Goal: Task Accomplishment & Management: Complete application form

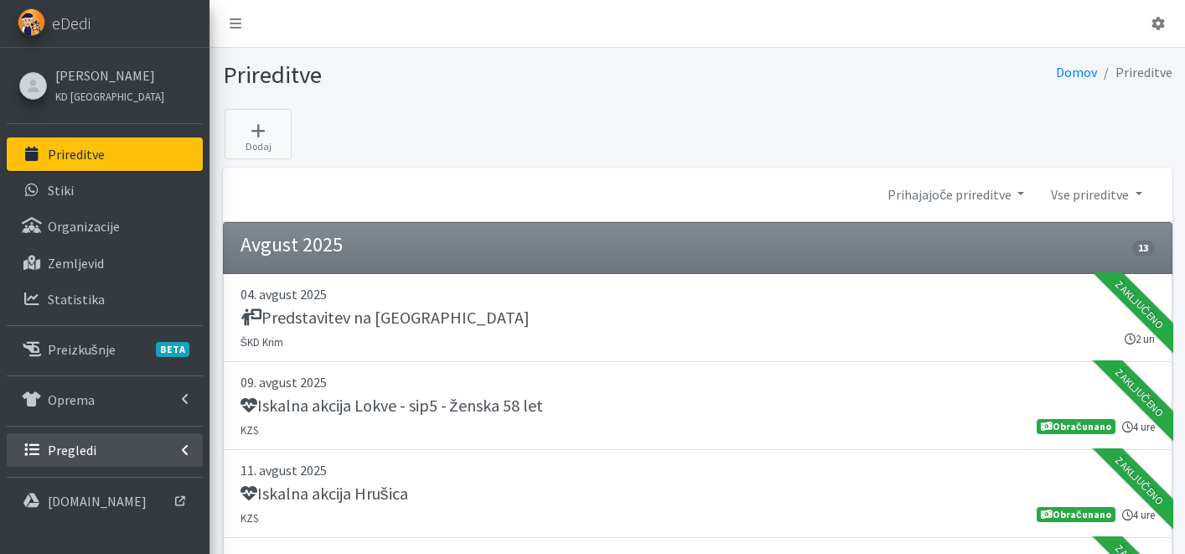
scroll to position [116, 0]
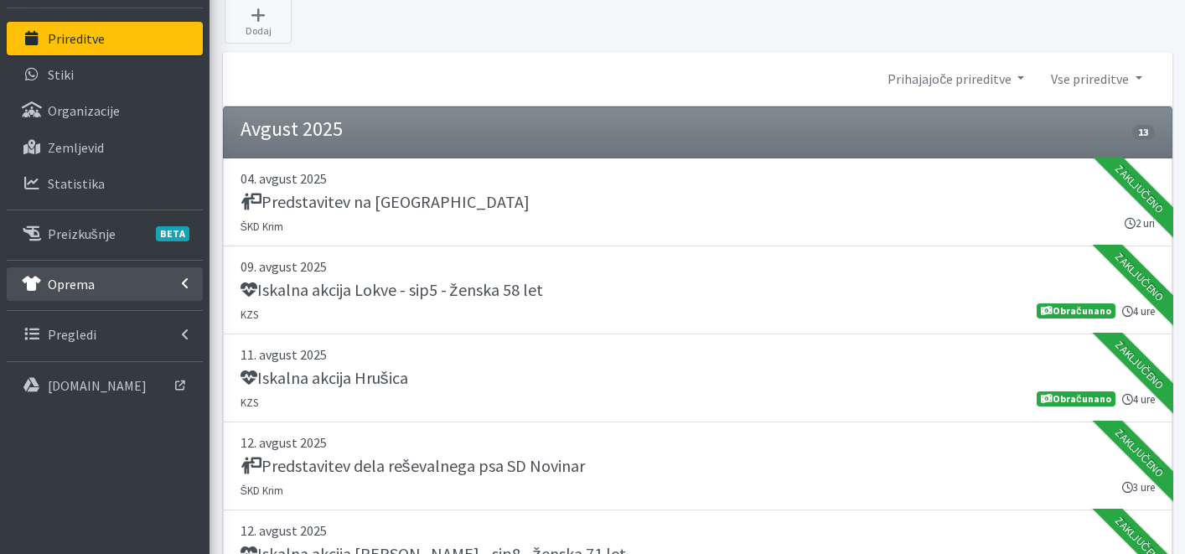
click at [95, 302] on li "Oprema skladišče Izposojeni artikli Seznam reklamacij Merila URSZR" at bounding box center [105, 285] width 196 height 36
click at [86, 294] on link "Oprema" at bounding box center [105, 284] width 196 height 34
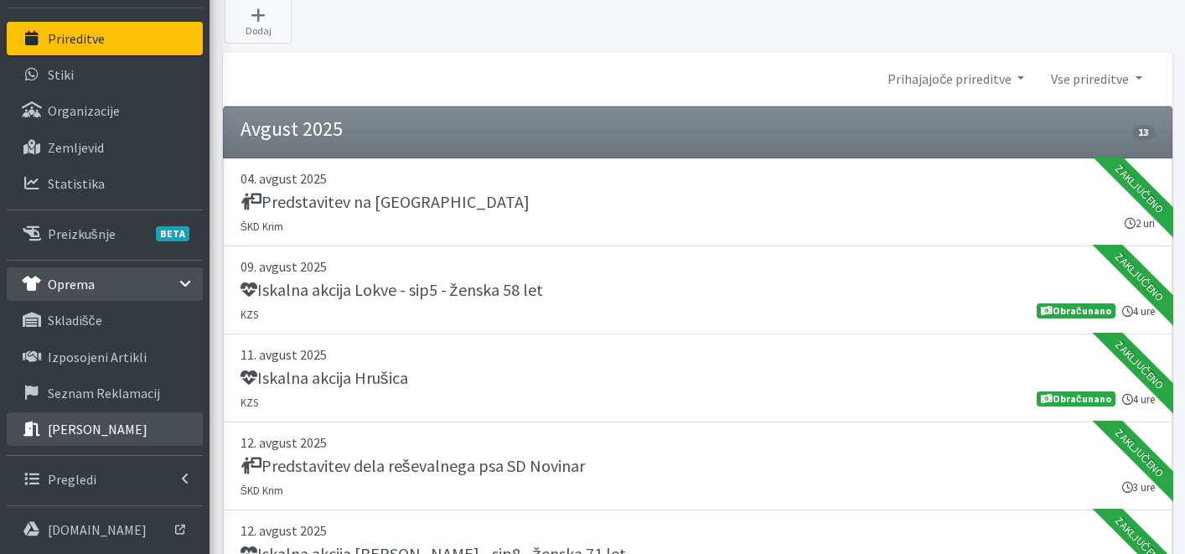
click at [115, 424] on p "[PERSON_NAME]" at bounding box center [98, 429] width 100 height 17
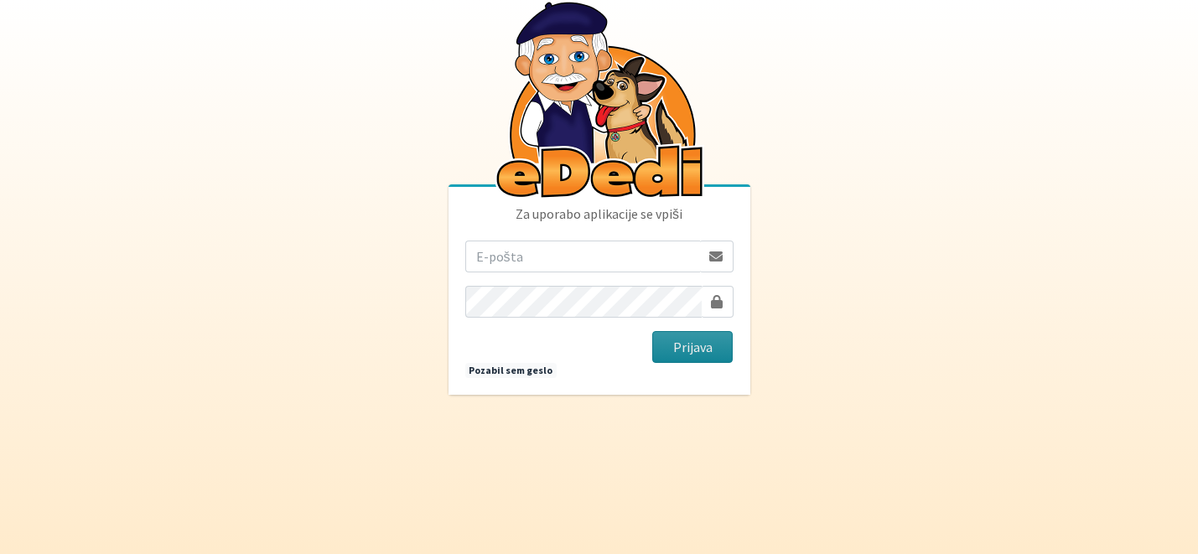
type input "[EMAIL_ADDRESS][DOMAIN_NAME]"
click at [711, 351] on button "Prijava" at bounding box center [692, 347] width 81 height 32
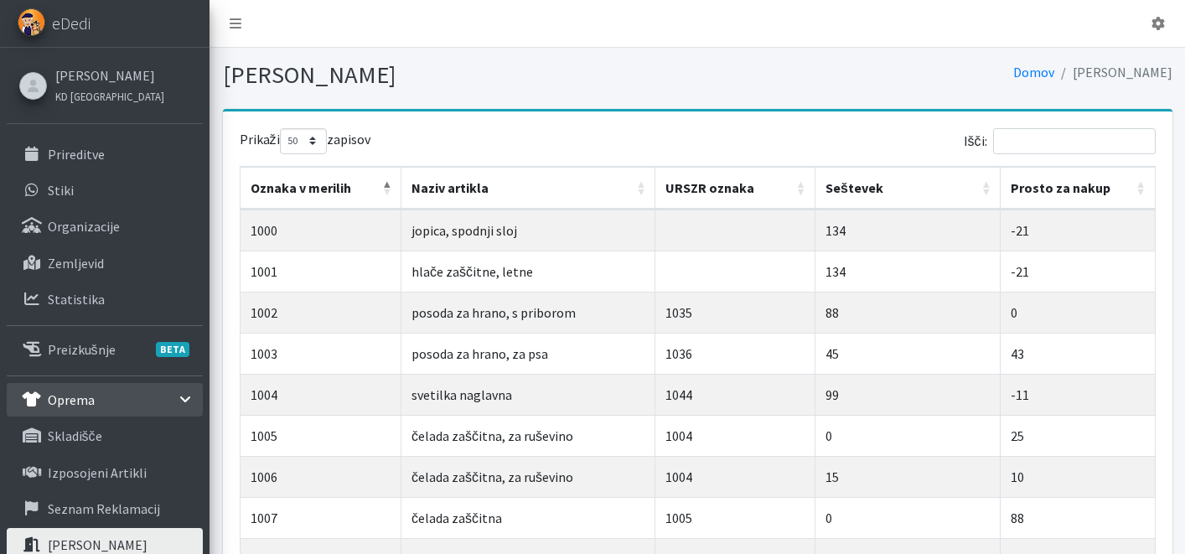
select select "50"
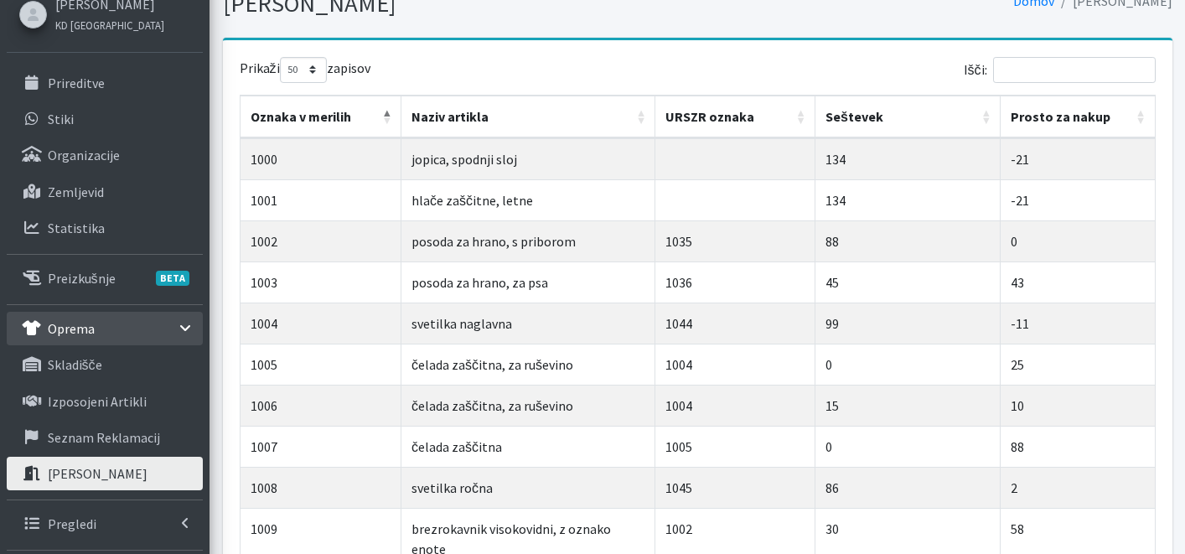
scroll to position [94, 0]
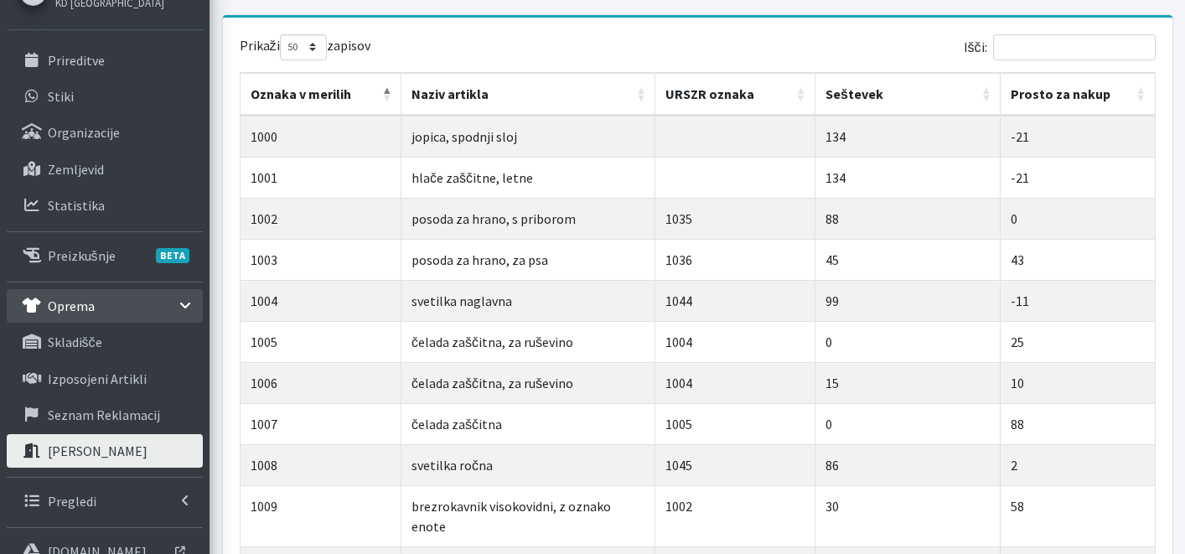
click at [136, 463] on link "Merila URSZR" at bounding box center [105, 451] width 196 height 34
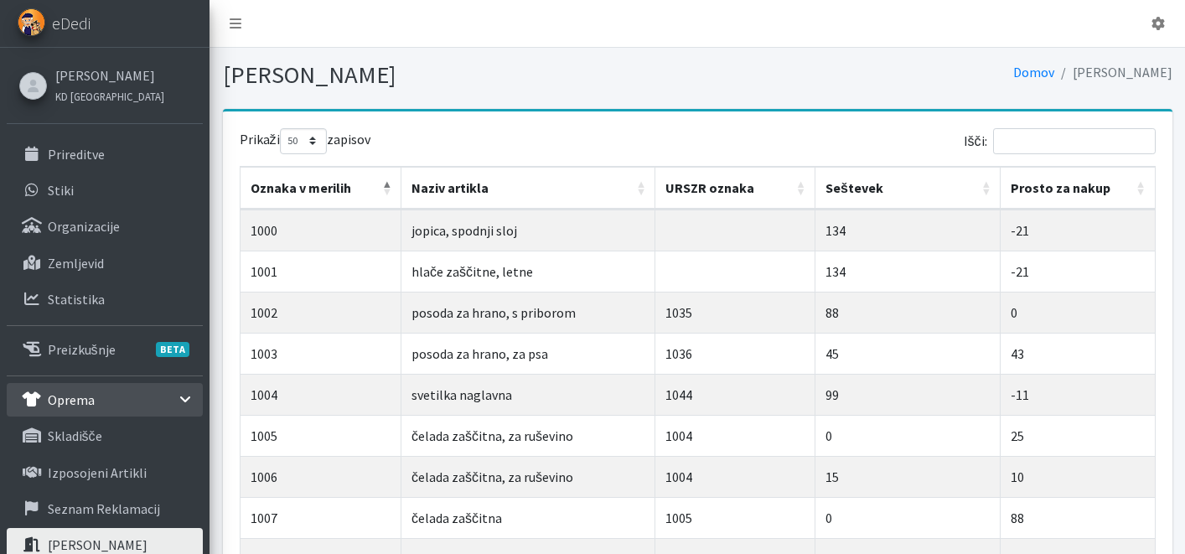
select select "50"
click at [91, 282] on li "Zemljevid" at bounding box center [105, 264] width 196 height 36
click at [95, 289] on link "Statistika" at bounding box center [105, 299] width 196 height 34
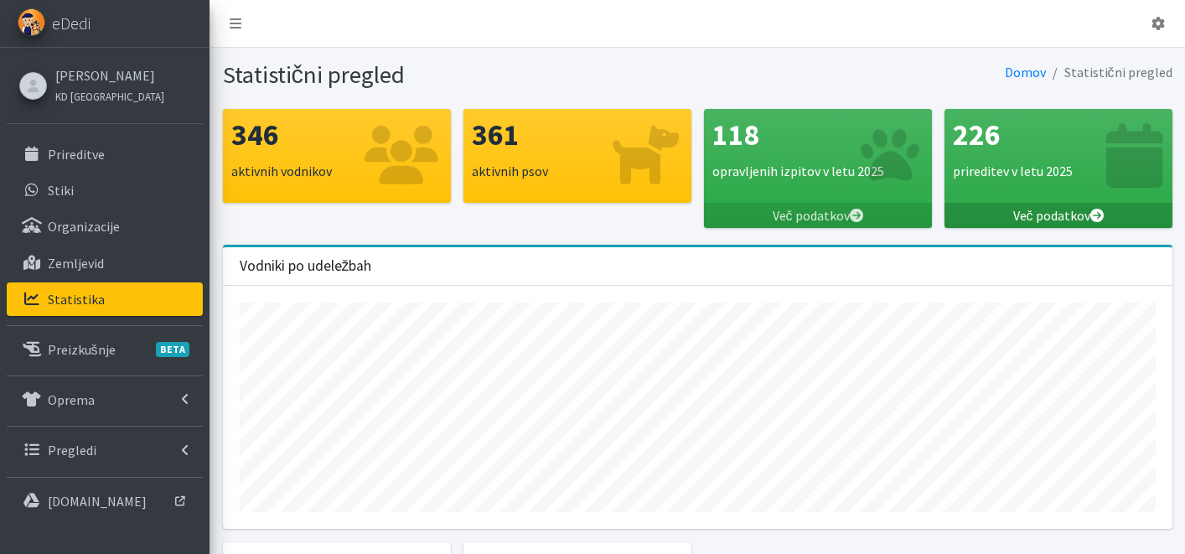
click at [1095, 214] on icon at bounding box center [1096, 215] width 13 height 13
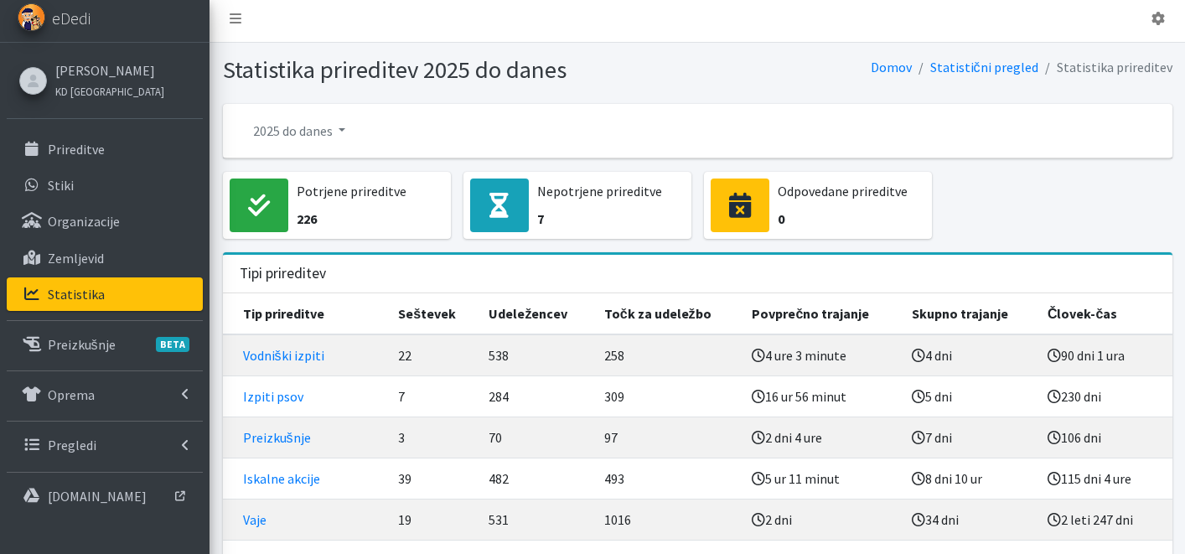
scroll to position [130, 0]
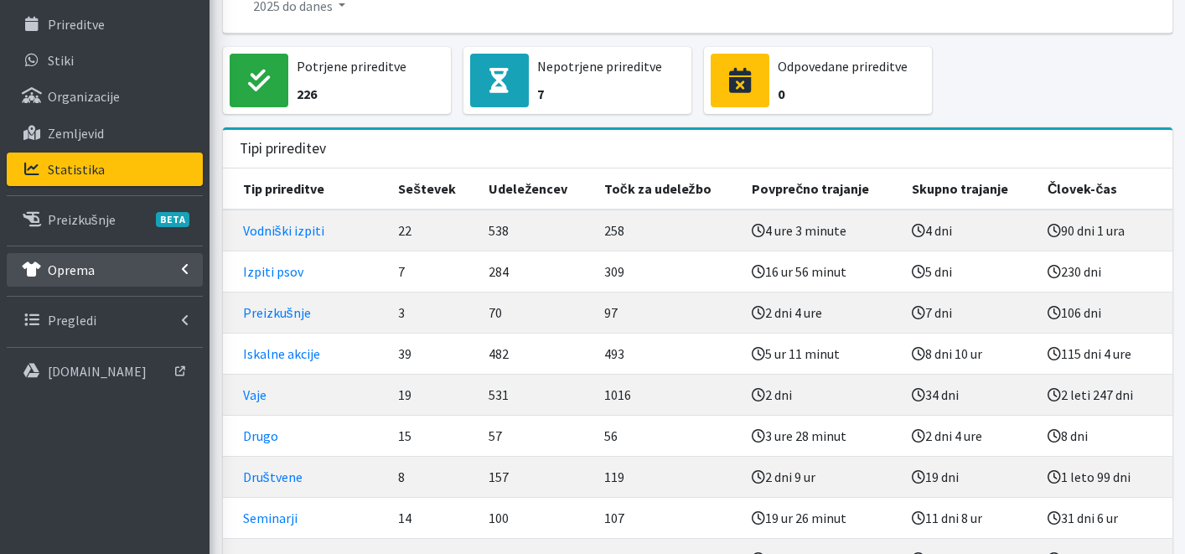
click at [74, 279] on link "Oprema" at bounding box center [105, 270] width 196 height 34
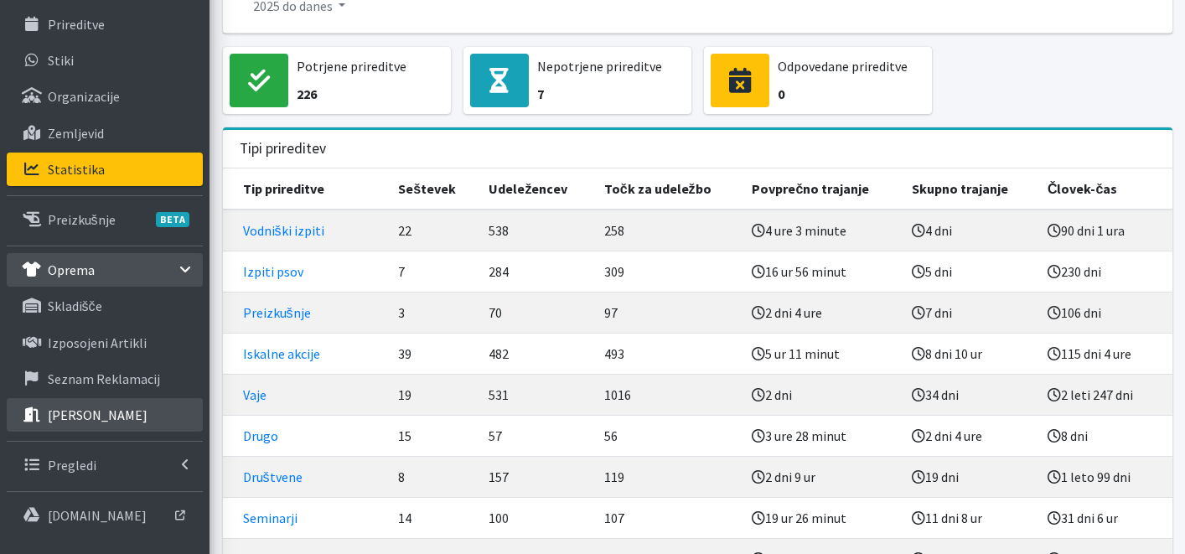
click at [126, 419] on link "[PERSON_NAME]" at bounding box center [105, 415] width 196 height 34
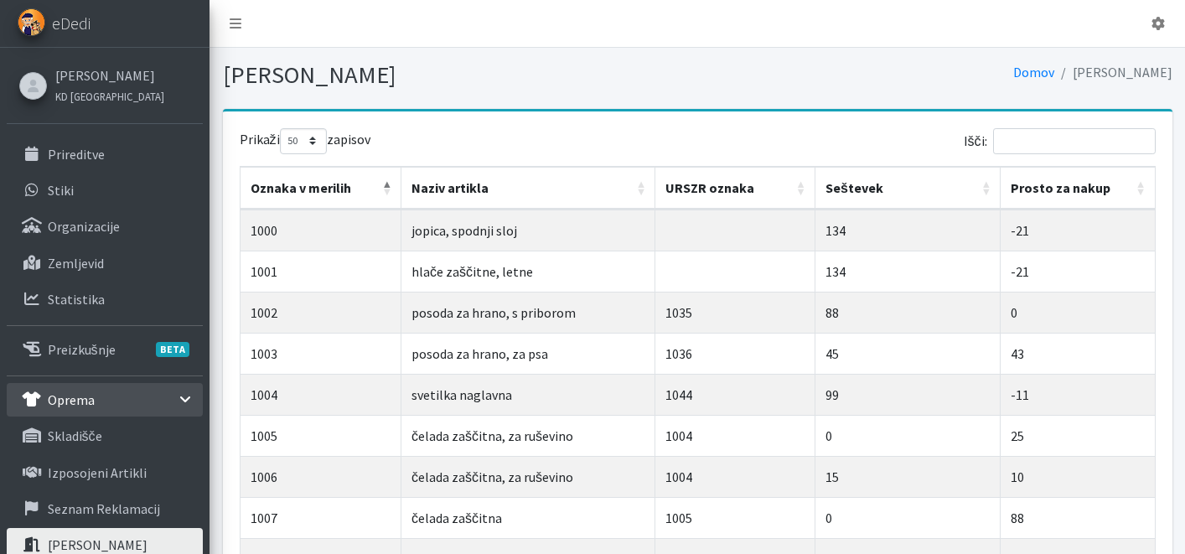
select select "50"
click at [112, 448] on link "skladišče" at bounding box center [105, 436] width 196 height 34
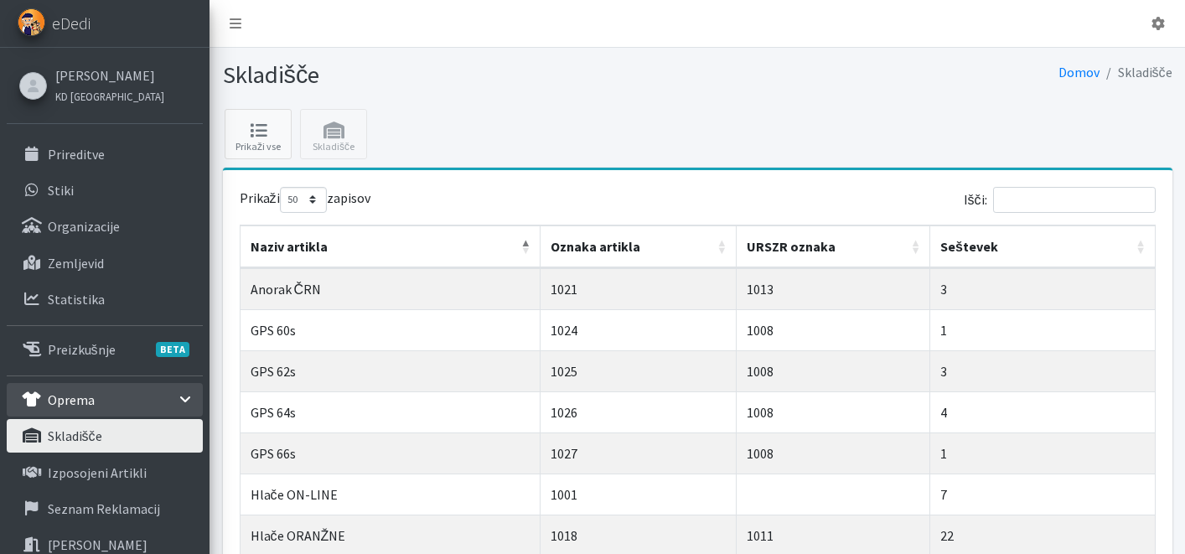
select select "50"
click at [127, 467] on p "Izposojeni artikli" at bounding box center [97, 472] width 99 height 17
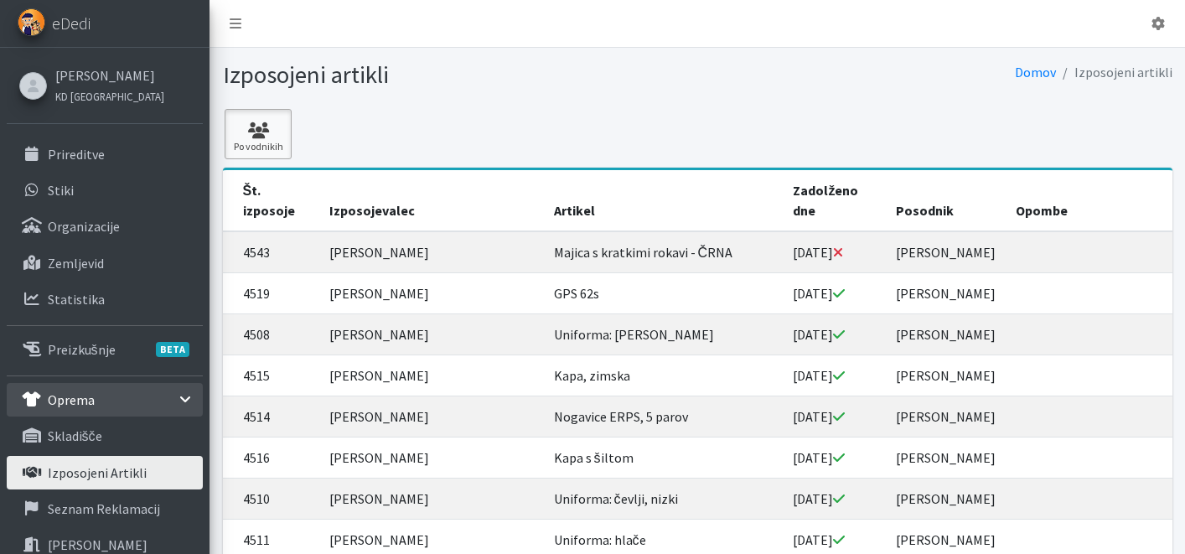
click at [268, 157] on link "Po vodnikih" at bounding box center [258, 134] width 67 height 50
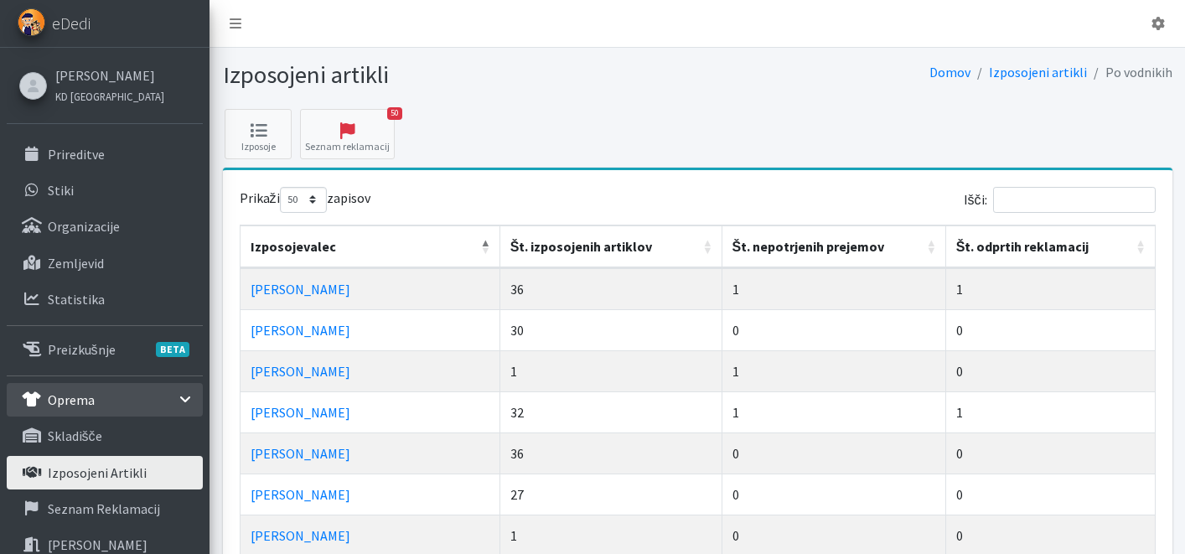
select select "50"
click at [88, 152] on p "Prireditve" at bounding box center [76, 154] width 57 height 17
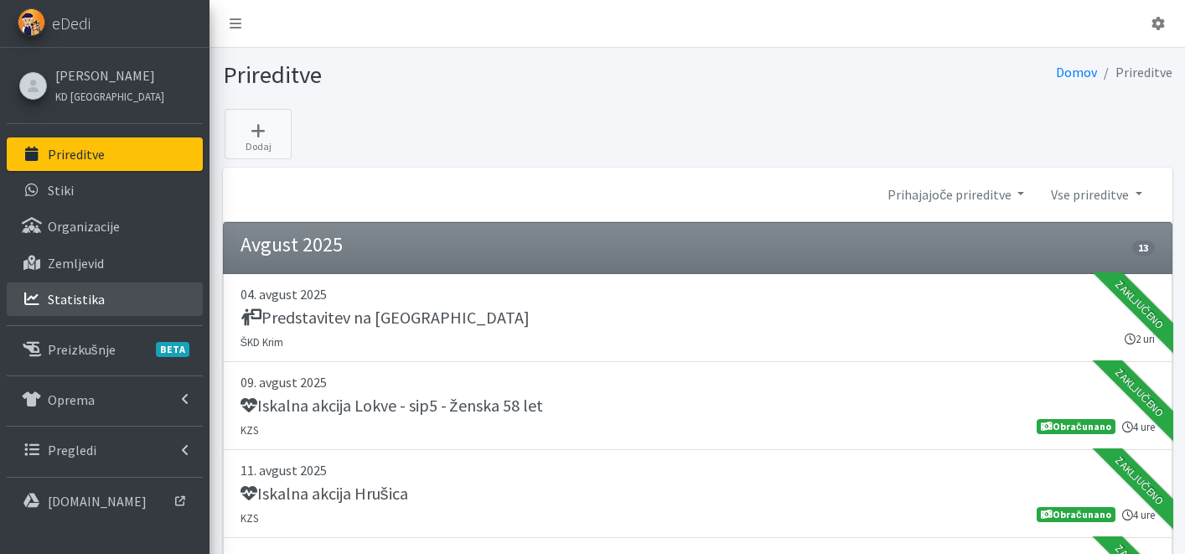
click at [91, 296] on p "Statistika" at bounding box center [76, 299] width 57 height 17
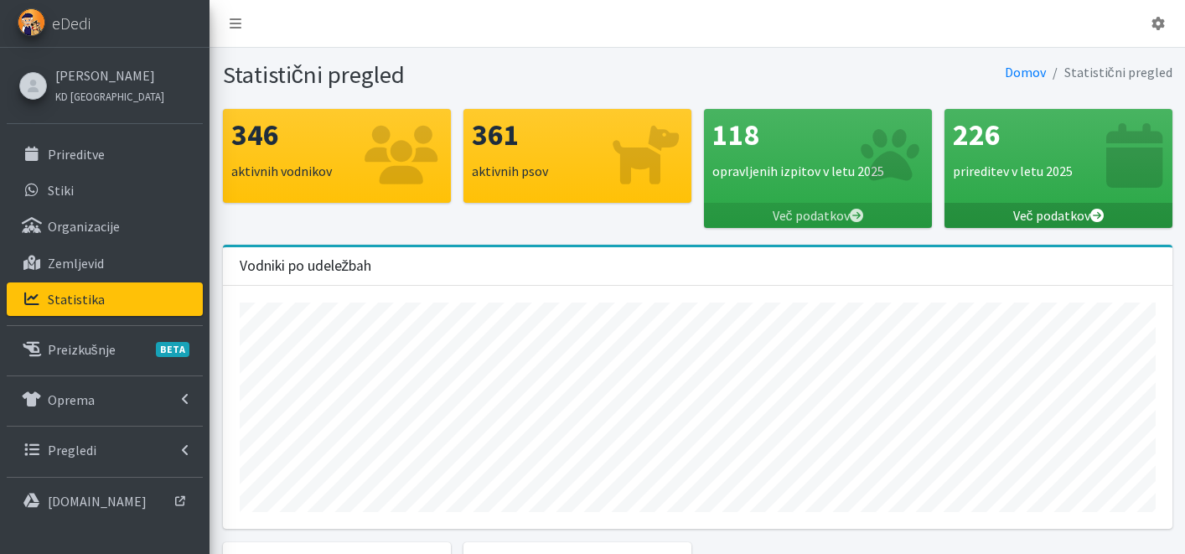
click at [1085, 210] on link "Več podatkov" at bounding box center [1059, 215] width 228 height 25
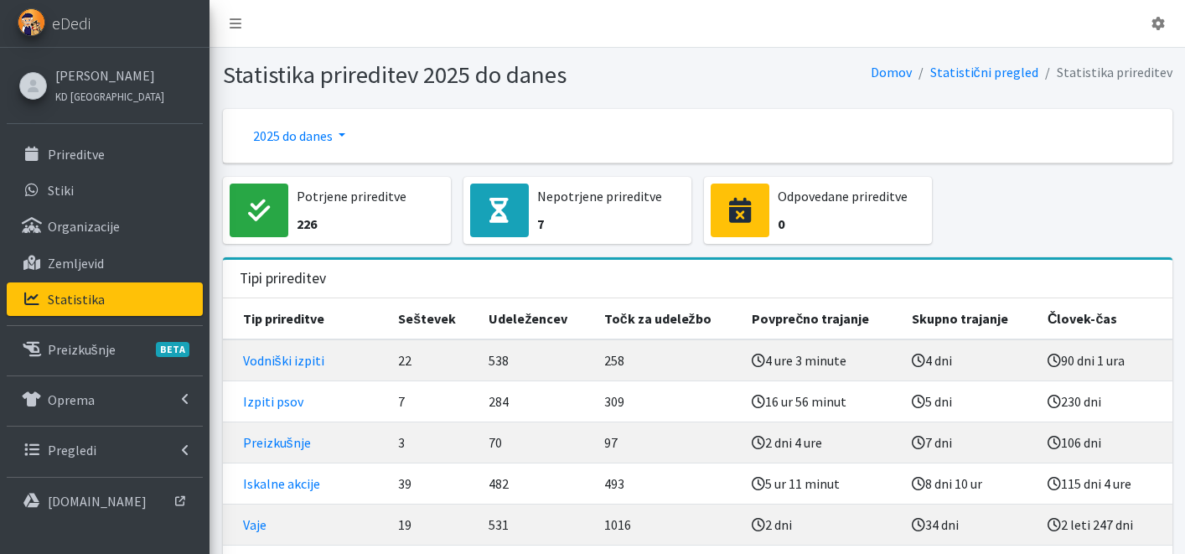
click at [316, 133] on link "2025 do danes" at bounding box center [299, 136] width 119 height 34
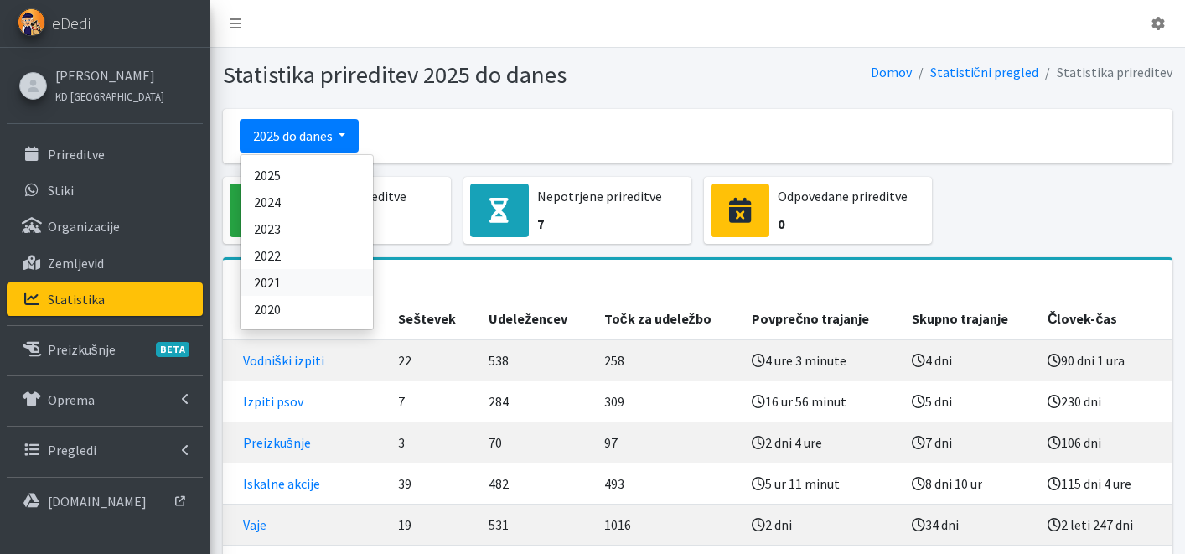
click at [308, 280] on link "2021" at bounding box center [307, 282] width 132 height 27
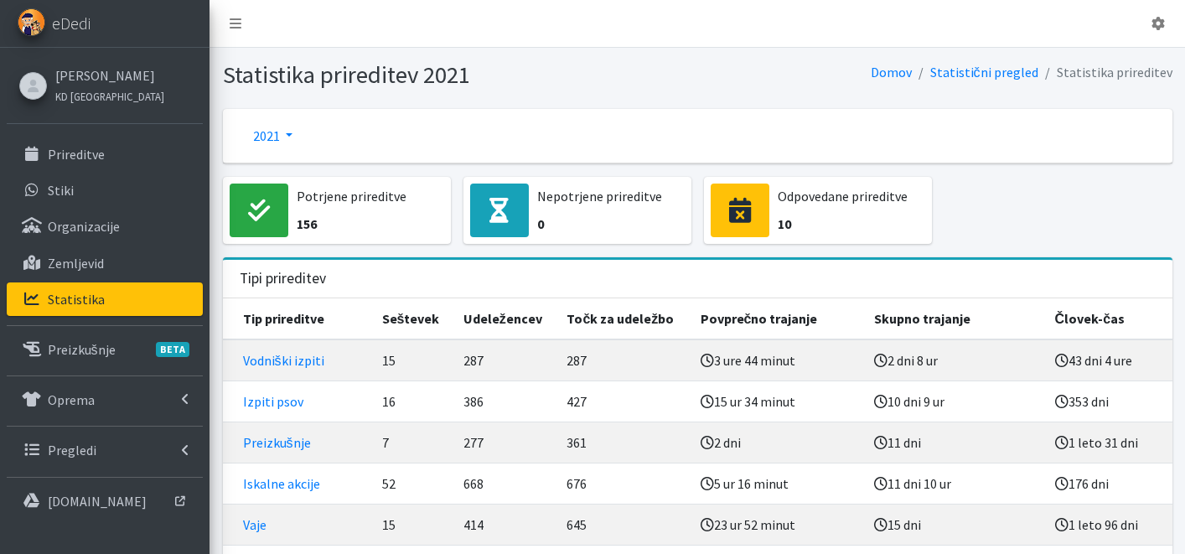
click at [285, 140] on link "2021" at bounding box center [273, 136] width 66 height 34
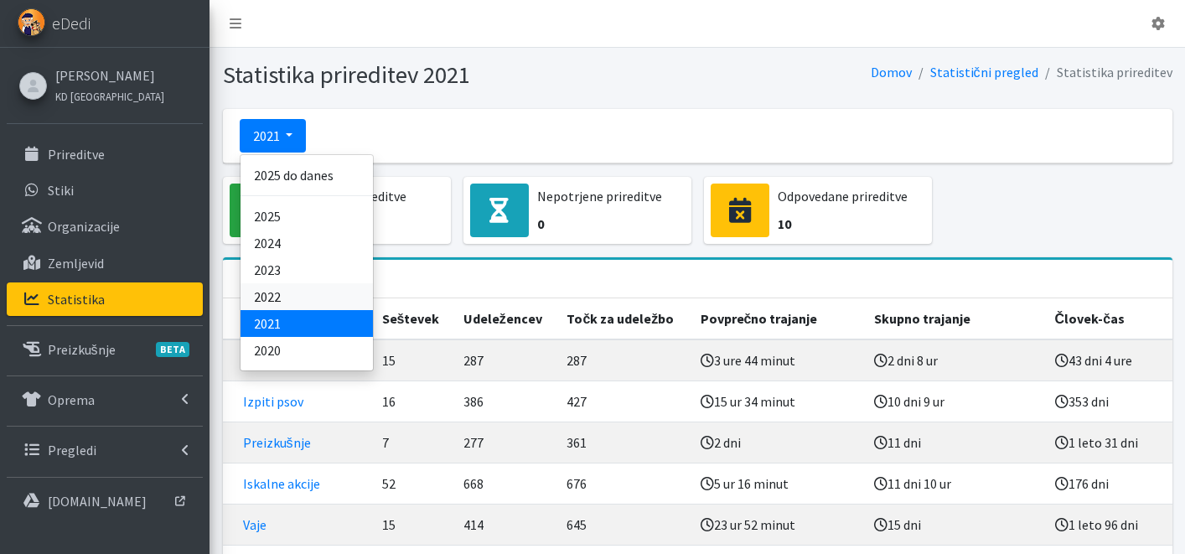
click at [303, 297] on link "2022" at bounding box center [307, 296] width 132 height 27
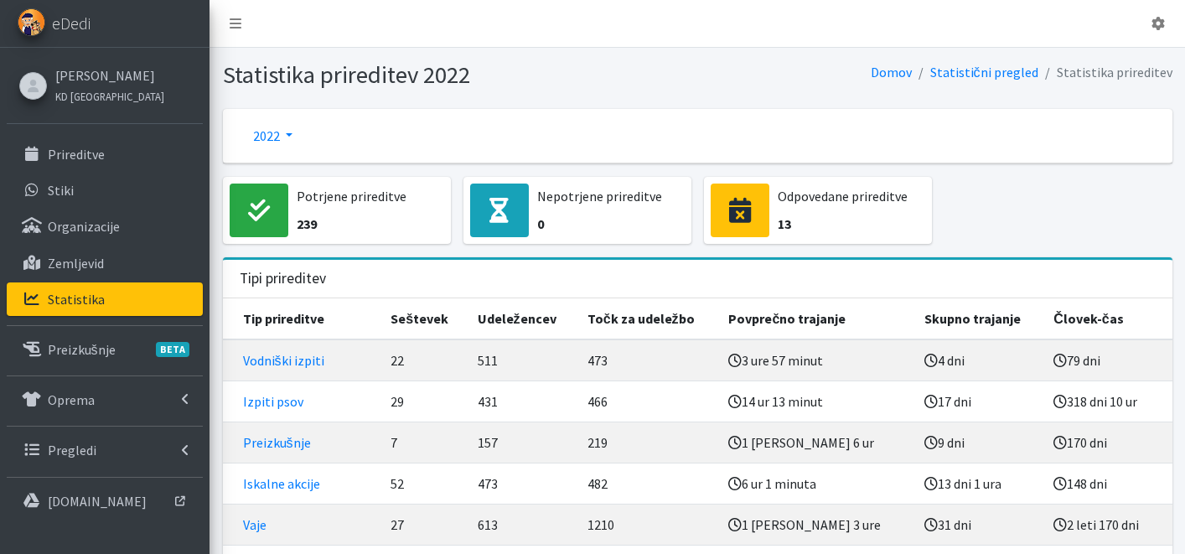
click at [275, 143] on link "2022" at bounding box center [273, 136] width 66 height 34
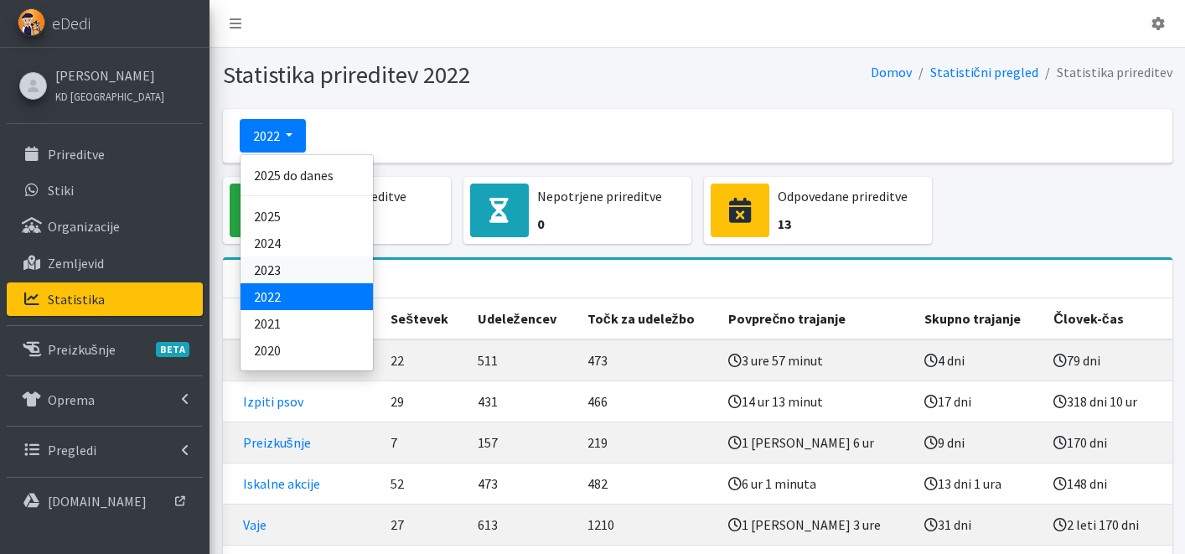
click at [298, 266] on link "2023" at bounding box center [307, 269] width 132 height 27
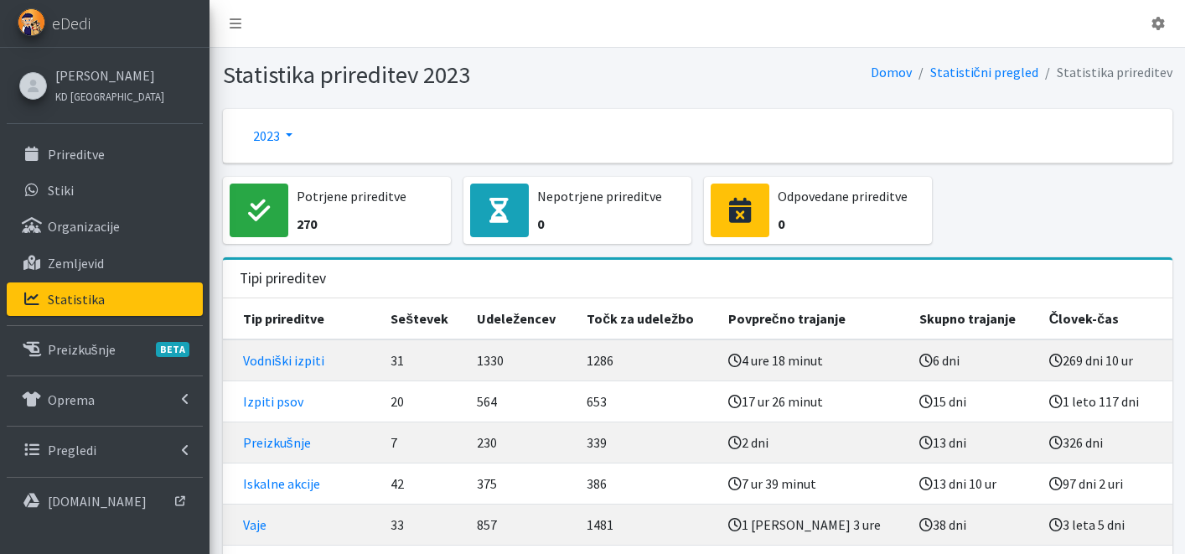
click at [273, 130] on link "2023" at bounding box center [273, 136] width 66 height 34
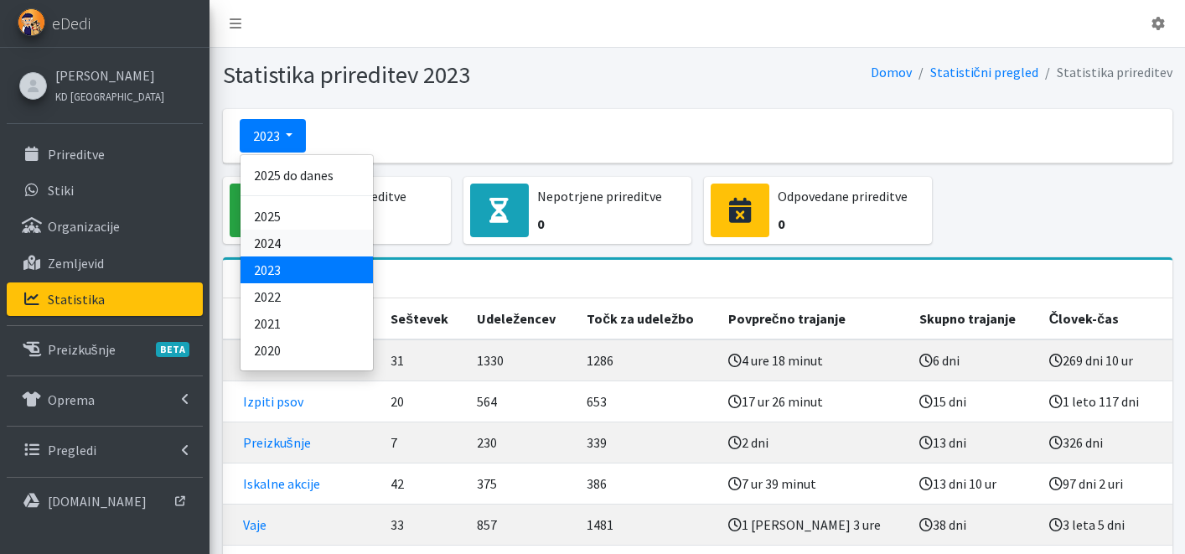
click at [299, 240] on link "2024" at bounding box center [307, 243] width 132 height 27
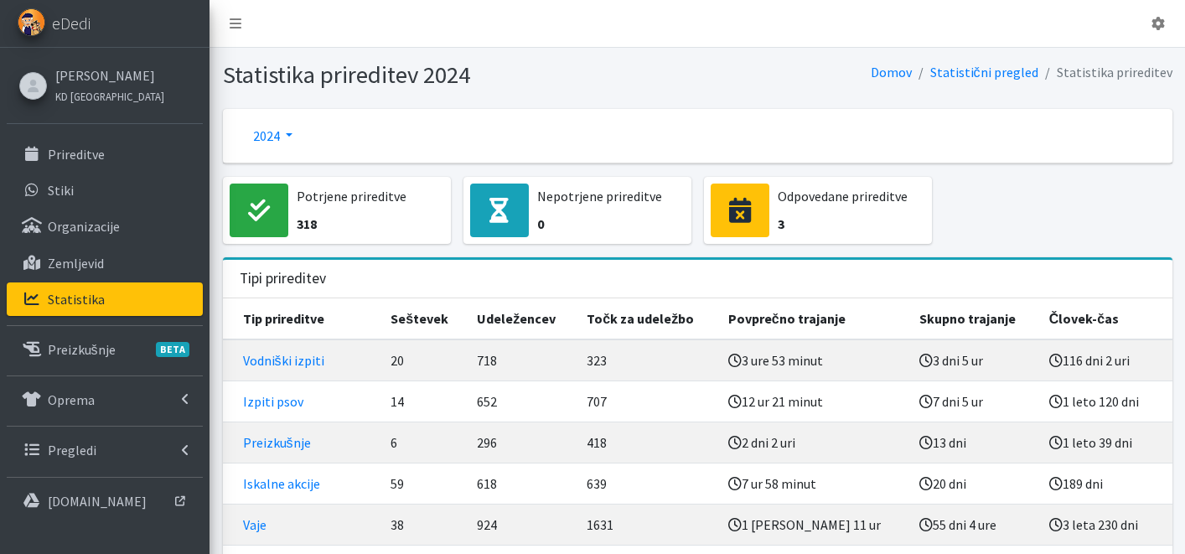
click at [274, 139] on link "2024" at bounding box center [273, 136] width 66 height 34
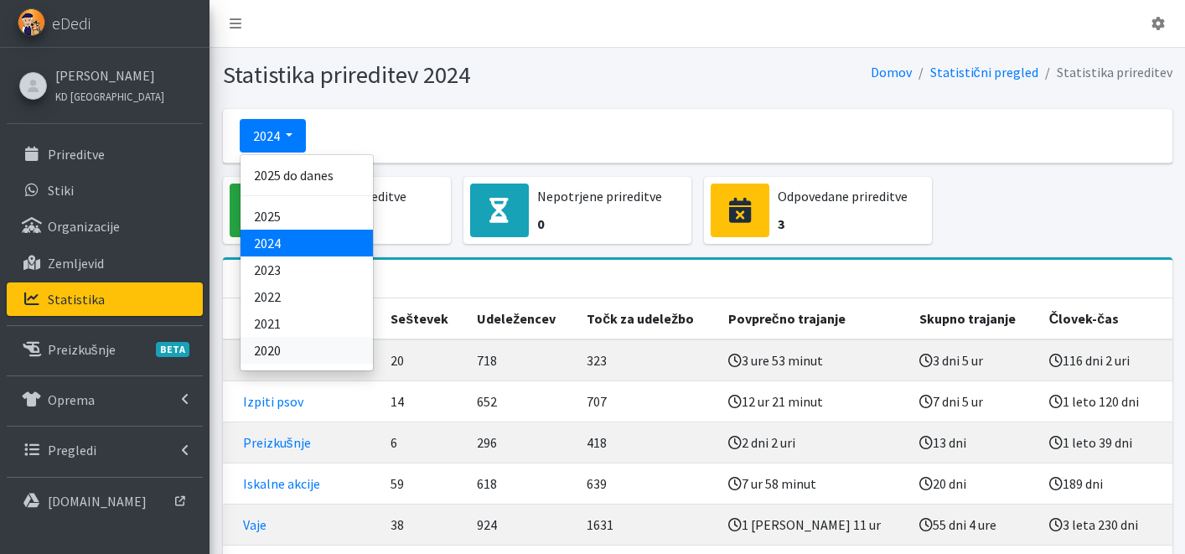
click at [316, 351] on link "2020" at bounding box center [307, 350] width 132 height 27
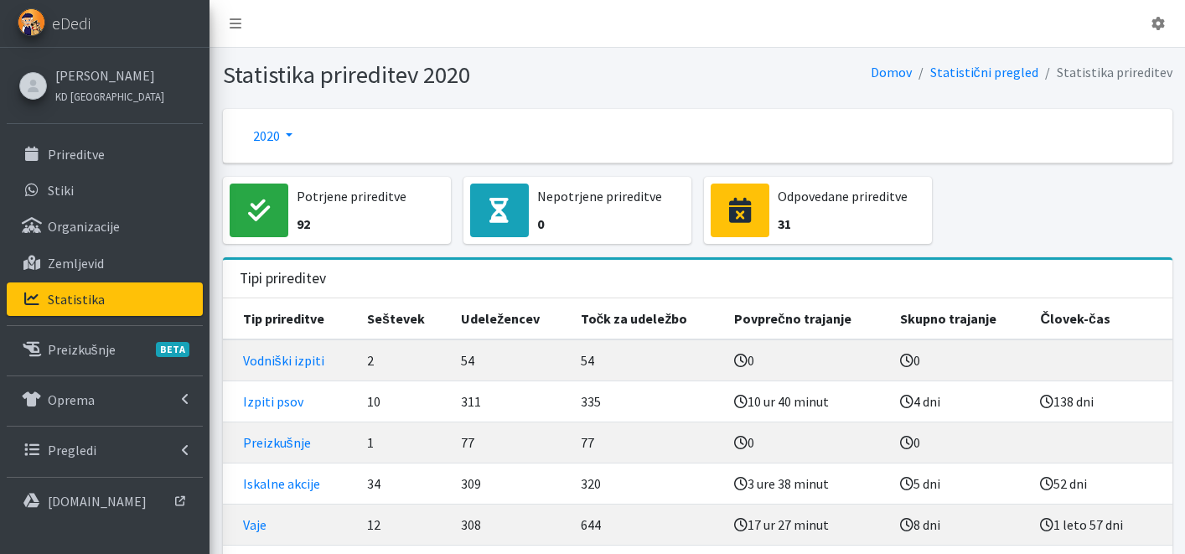
click at [282, 133] on link "2020" at bounding box center [273, 136] width 66 height 34
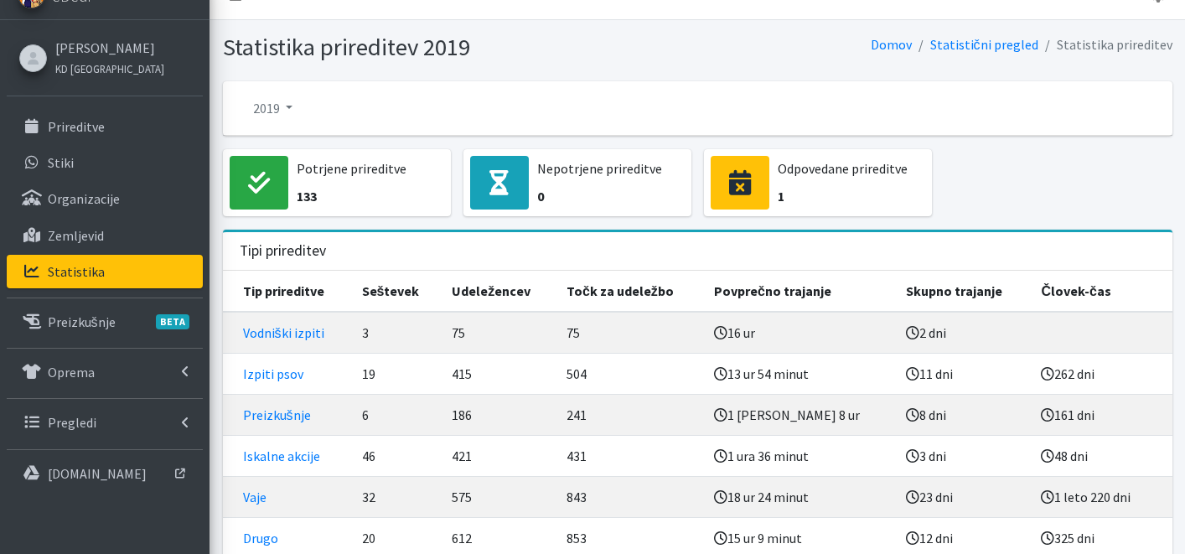
scroll to position [52, 0]
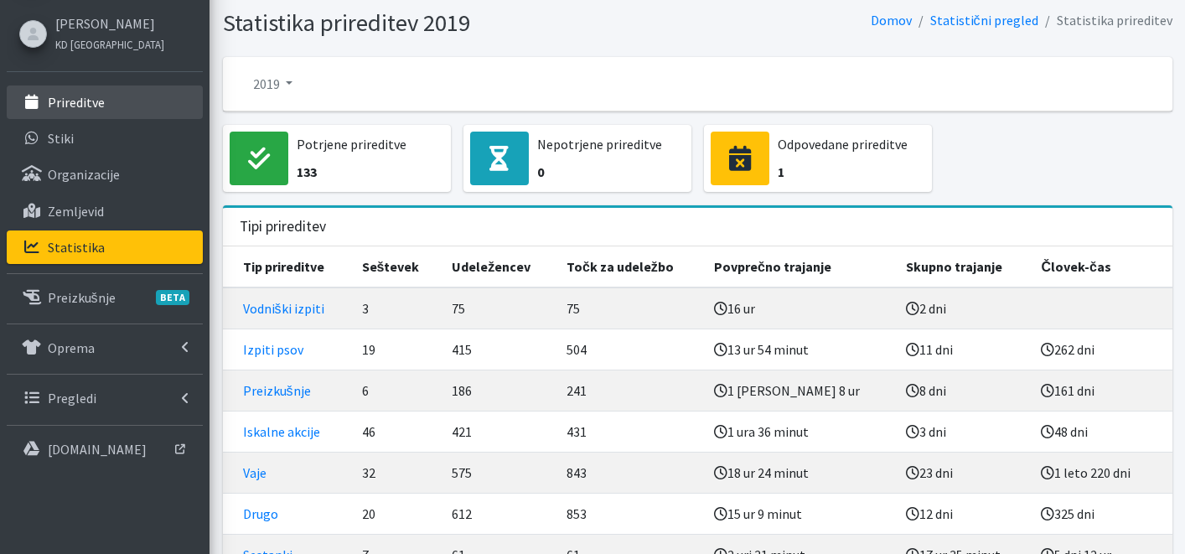
click at [92, 104] on p "Prireditve" at bounding box center [76, 102] width 57 height 17
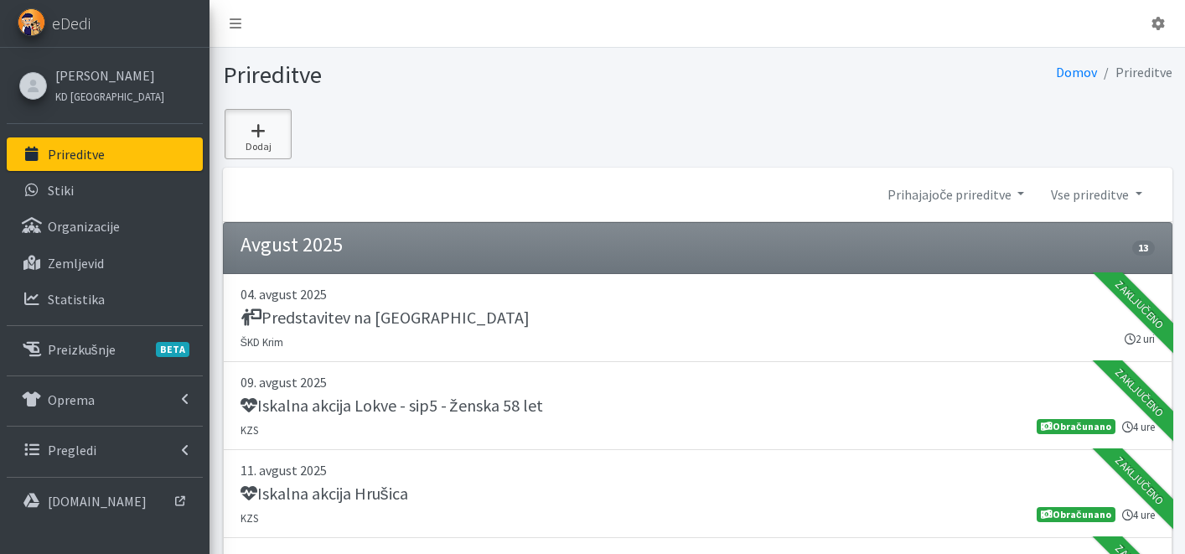
click at [282, 132] on icon at bounding box center [258, 130] width 57 height 17
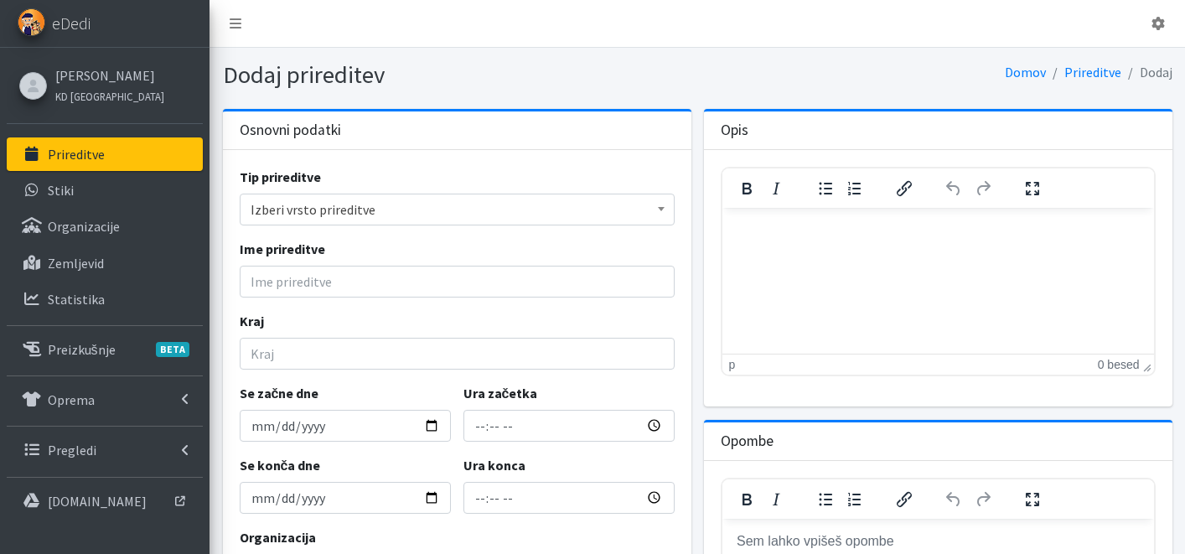
click at [321, 215] on span "Izberi vrsto prireditve" at bounding box center [457, 209] width 413 height 23
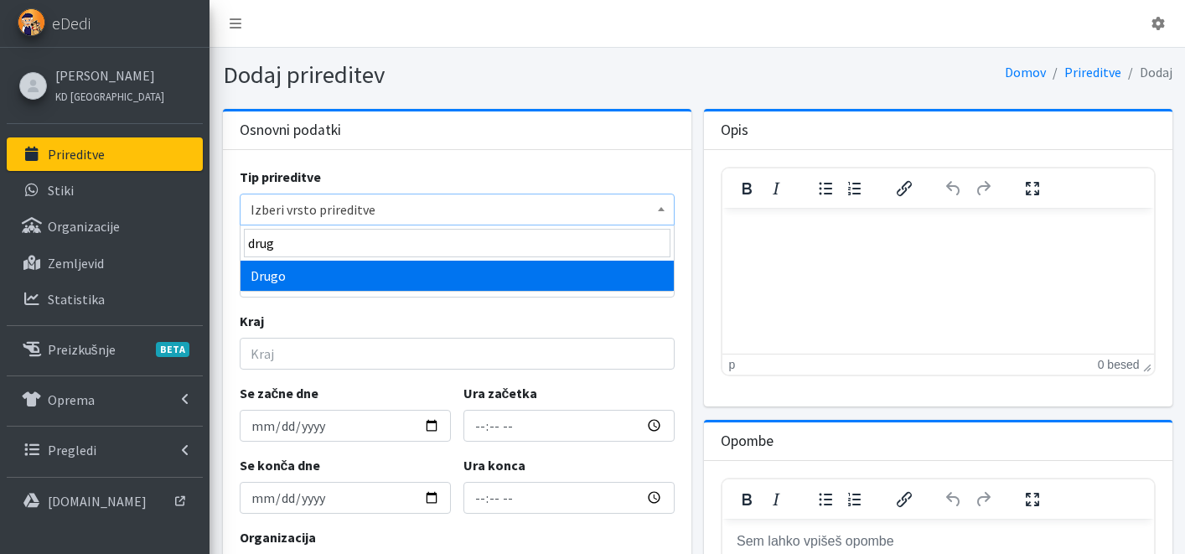
type input "drug"
select select "1005"
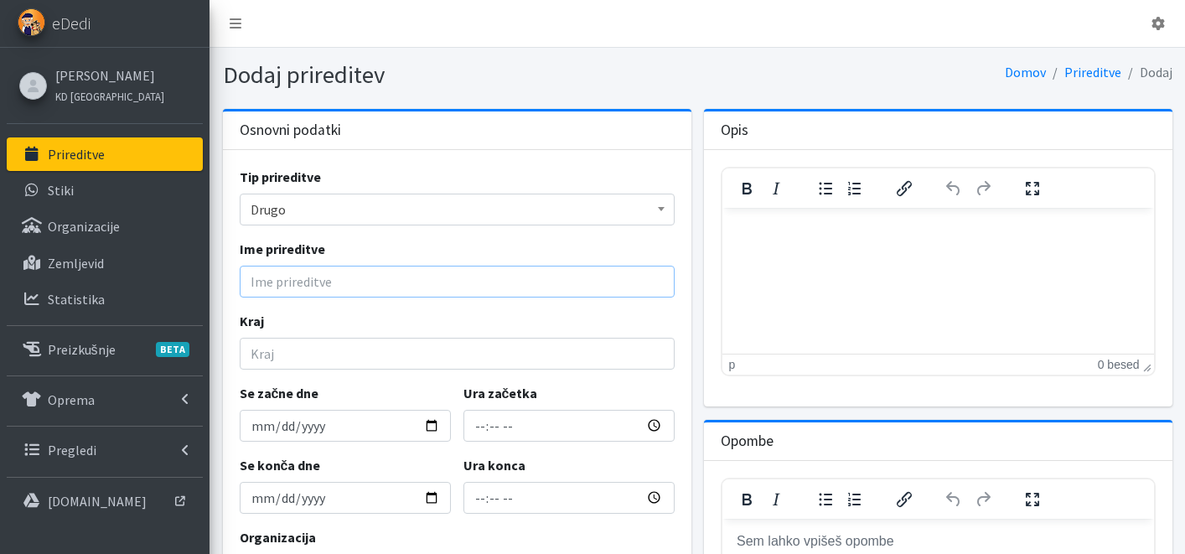
click at [318, 280] on input "Ime prireditve" at bounding box center [457, 282] width 435 height 32
type input "Inšpekcijski nadzor VNDN"
click at [304, 356] on input "Kraj" at bounding box center [457, 354] width 435 height 32
type input "L"
type input "v"
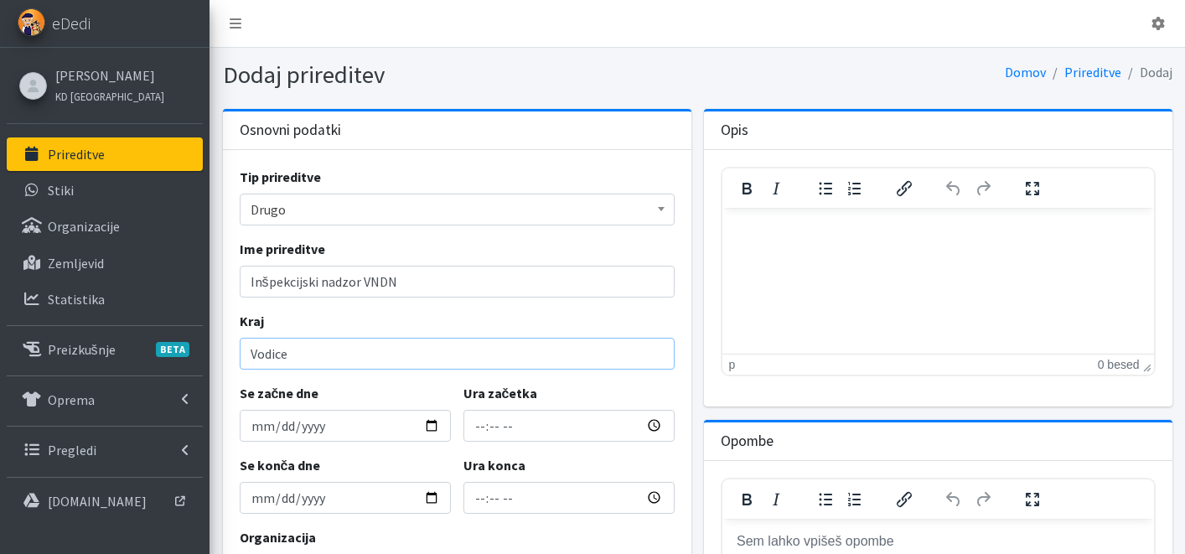
type input "Vodice"
click at [433, 427] on input "Se začne dne" at bounding box center [345, 426] width 211 height 32
type input "2025-09-30"
click at [476, 427] on input "Ura začetka" at bounding box center [568, 426] width 211 height 32
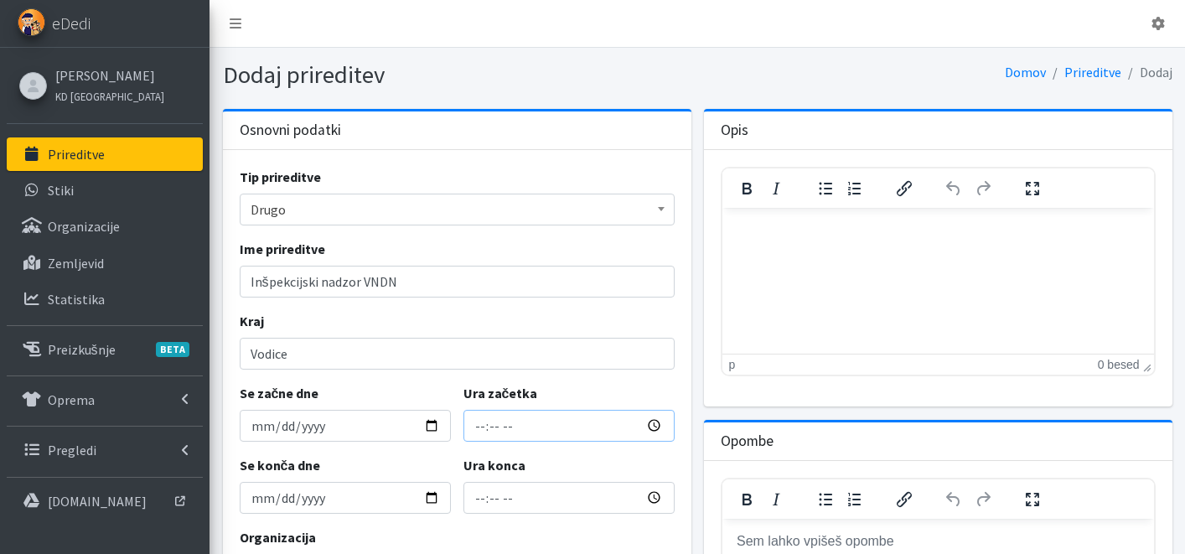
type input "12:00"
type input "14:00"
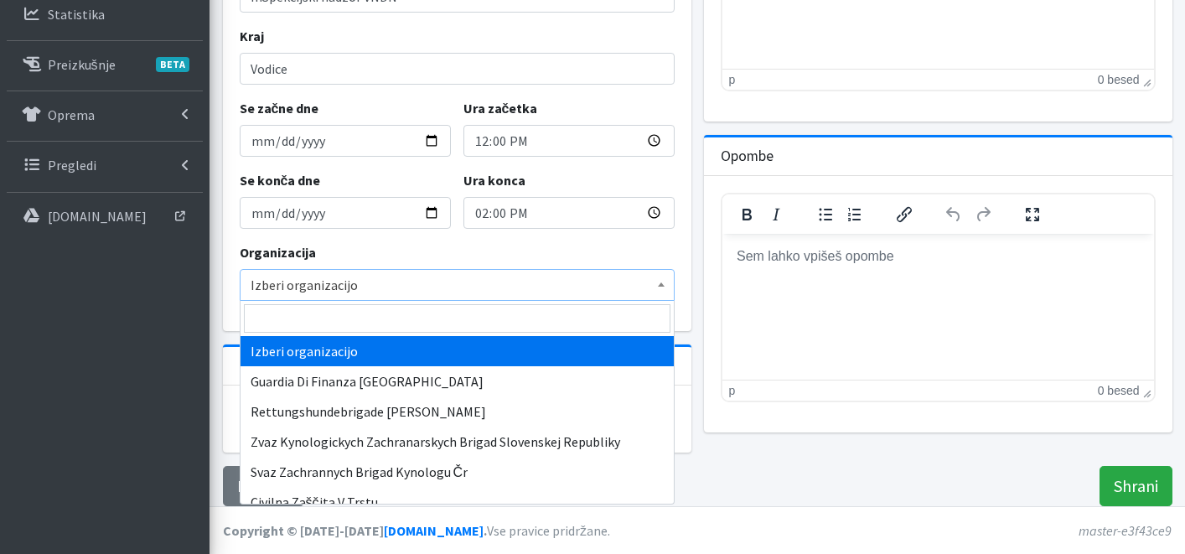
click at [327, 286] on span "Izberi organizacijo" at bounding box center [457, 284] width 413 height 23
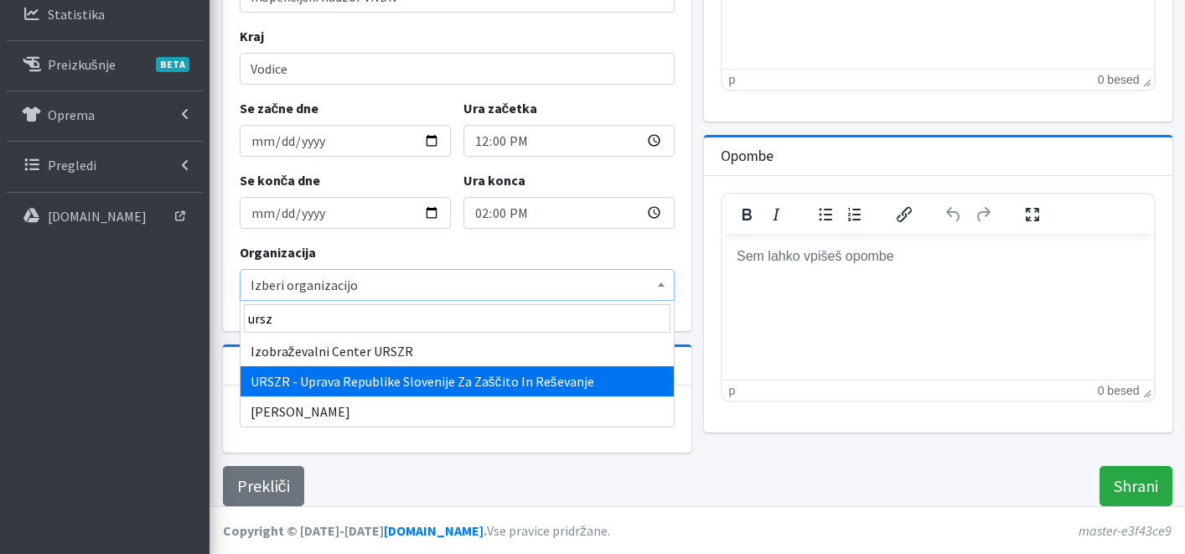
type input "ursz"
select select "1014"
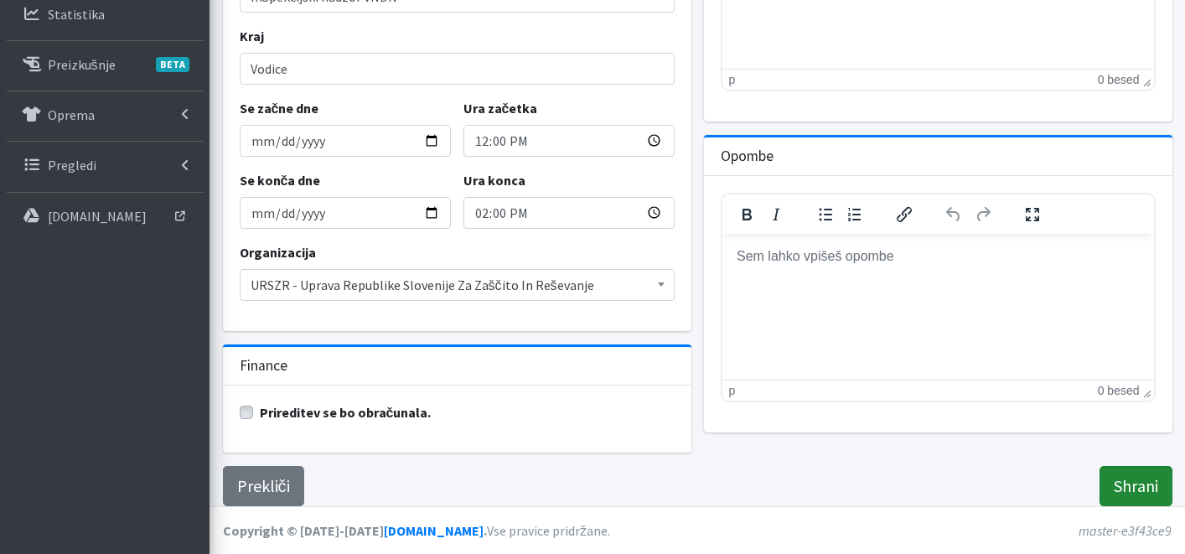
click at [1121, 490] on input "Shrani" at bounding box center [1136, 486] width 73 height 40
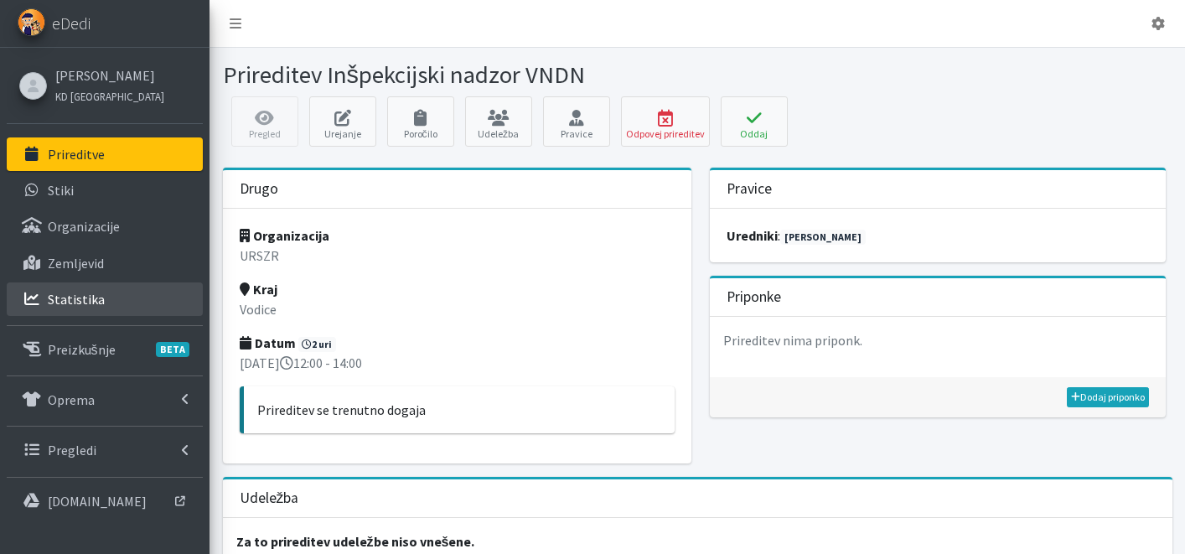
click at [166, 298] on link "Statistika" at bounding box center [105, 299] width 196 height 34
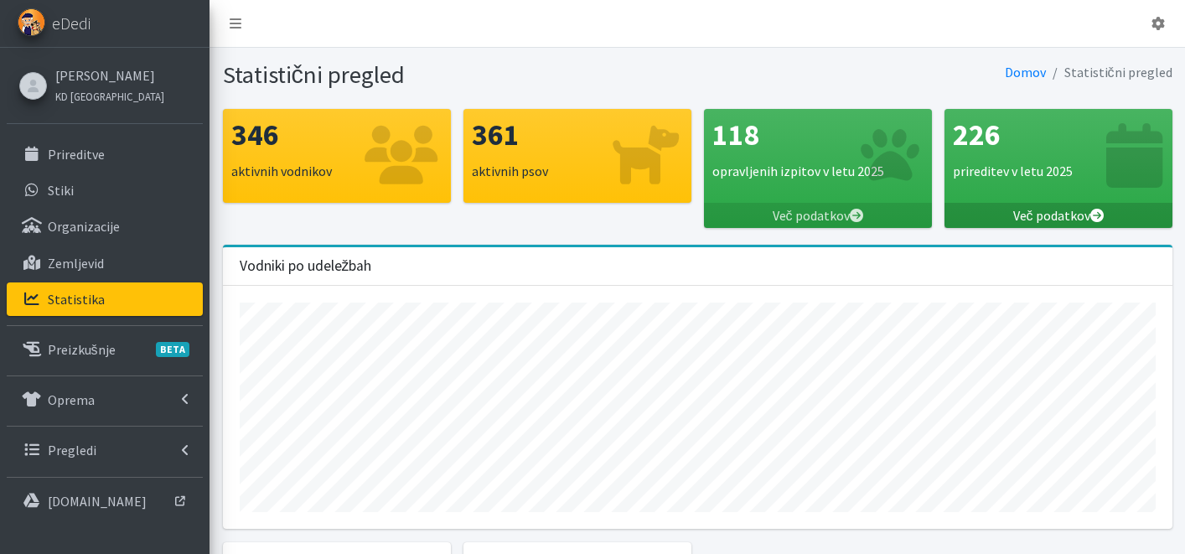
click at [1077, 209] on link "Več podatkov" at bounding box center [1059, 215] width 228 height 25
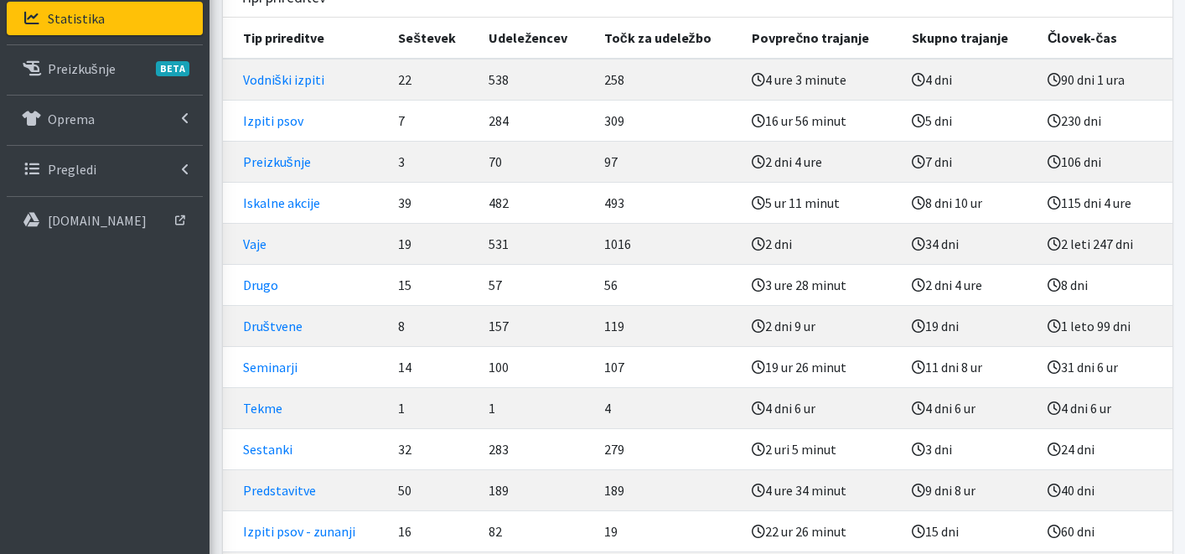
scroll to position [334, 0]
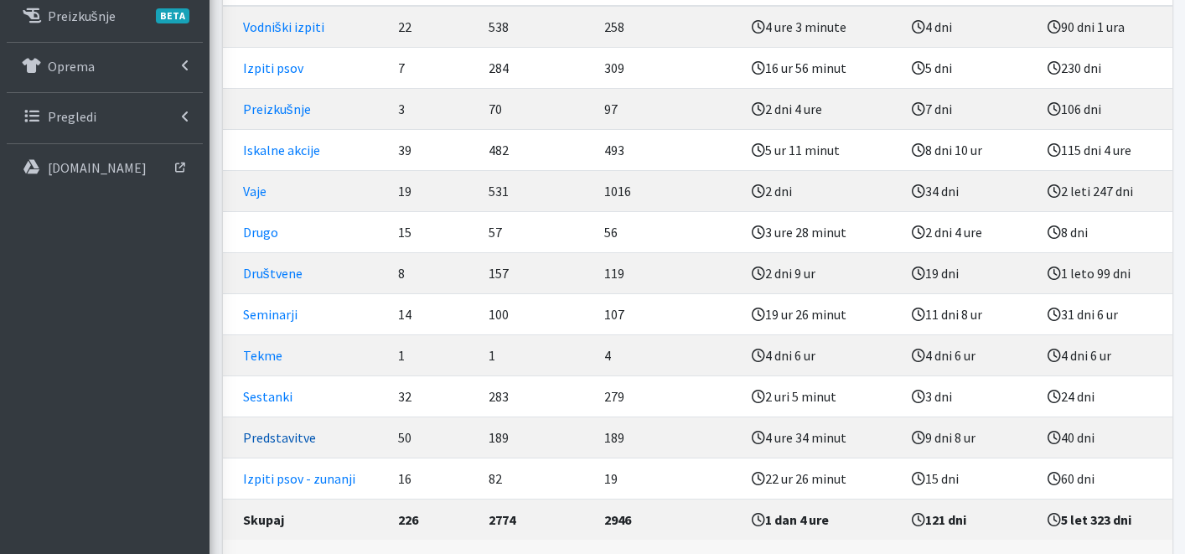
click at [298, 438] on link "Predstavitve" at bounding box center [279, 437] width 73 height 17
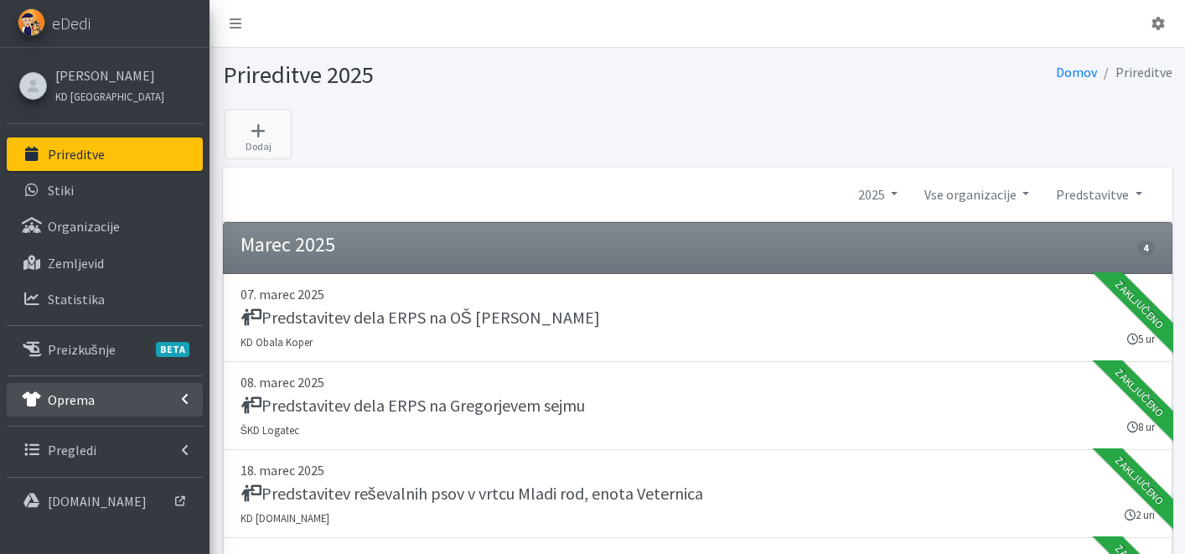
click at [83, 399] on p "Oprema" at bounding box center [71, 399] width 47 height 17
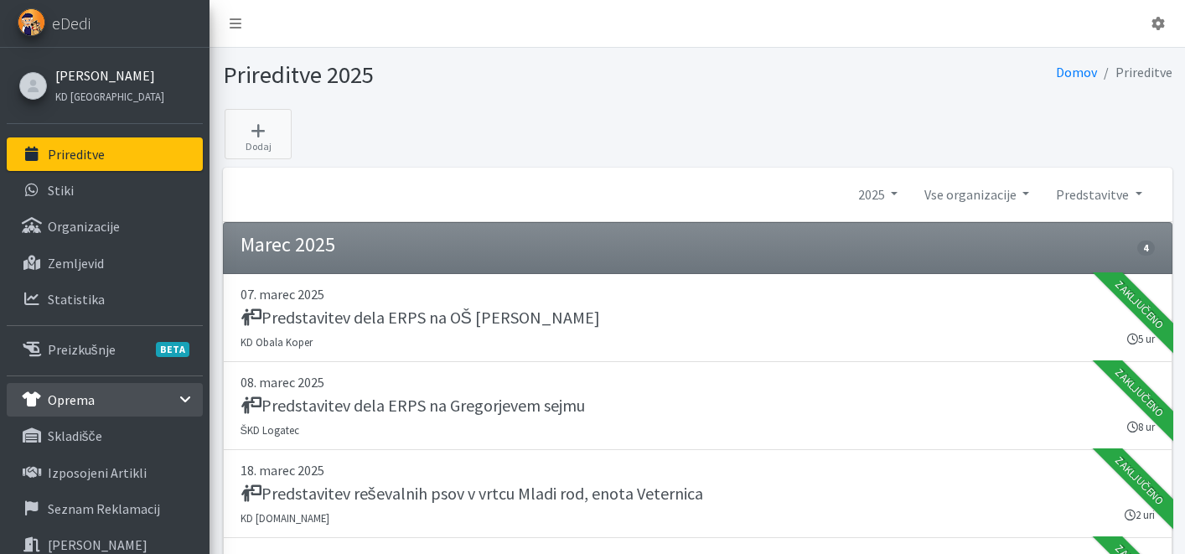
click at [93, 74] on link "[PERSON_NAME]" at bounding box center [109, 75] width 109 height 20
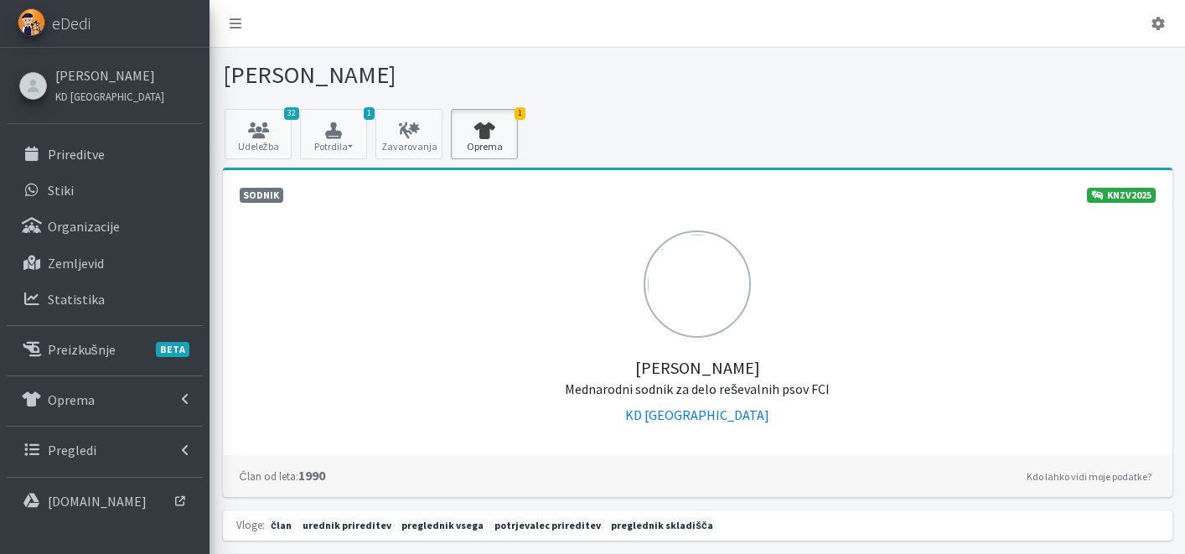
click at [470, 139] on link "1 Oprema" at bounding box center [484, 134] width 67 height 50
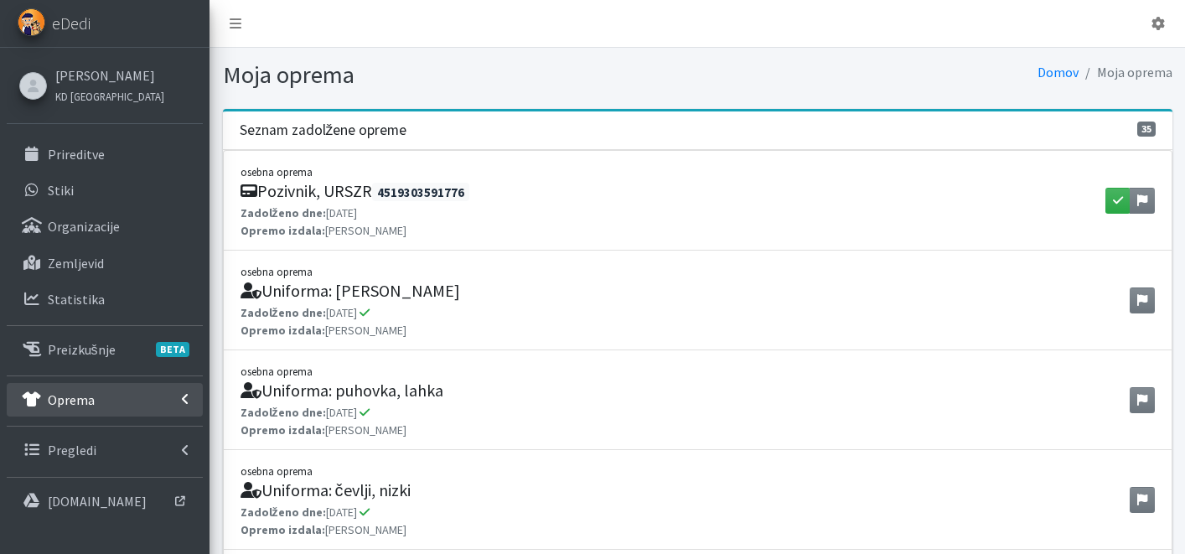
click at [65, 407] on p "Oprema" at bounding box center [71, 399] width 47 height 17
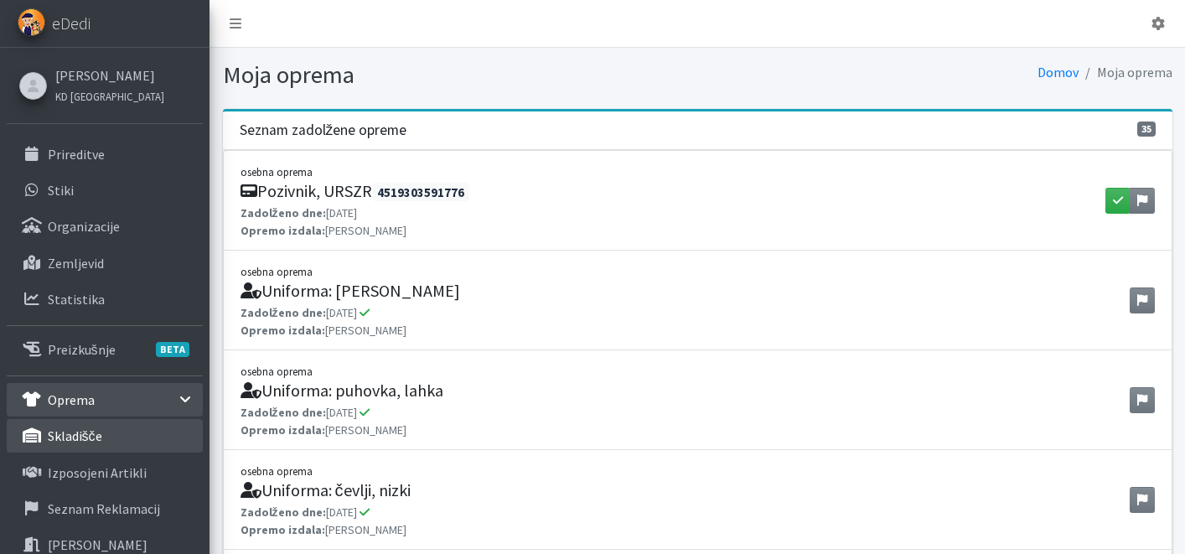
scroll to position [134, 0]
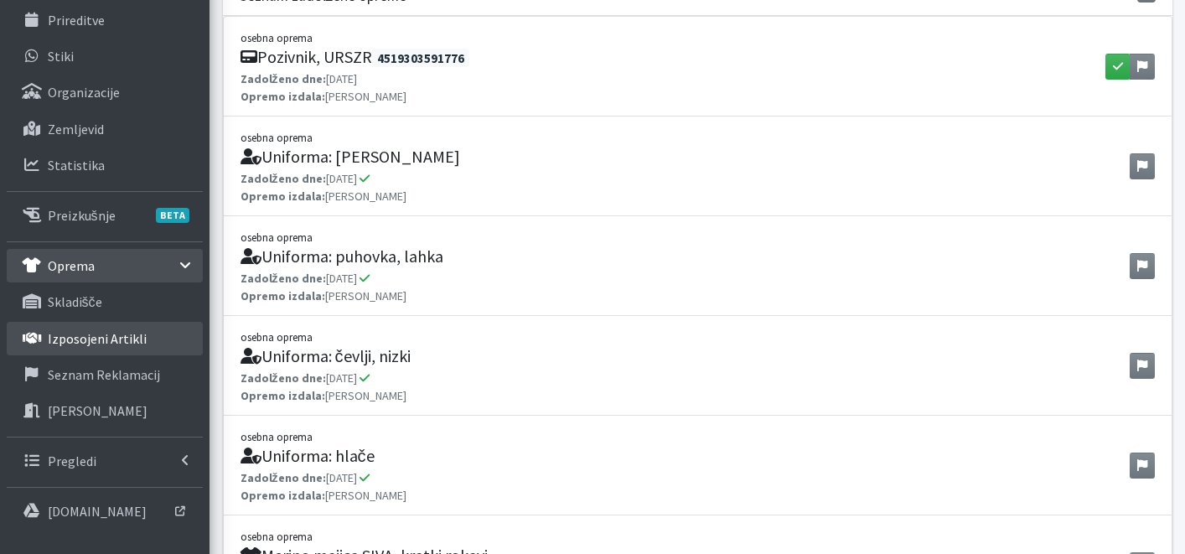
click at [100, 332] on p "Izposojeni artikli" at bounding box center [97, 338] width 99 height 17
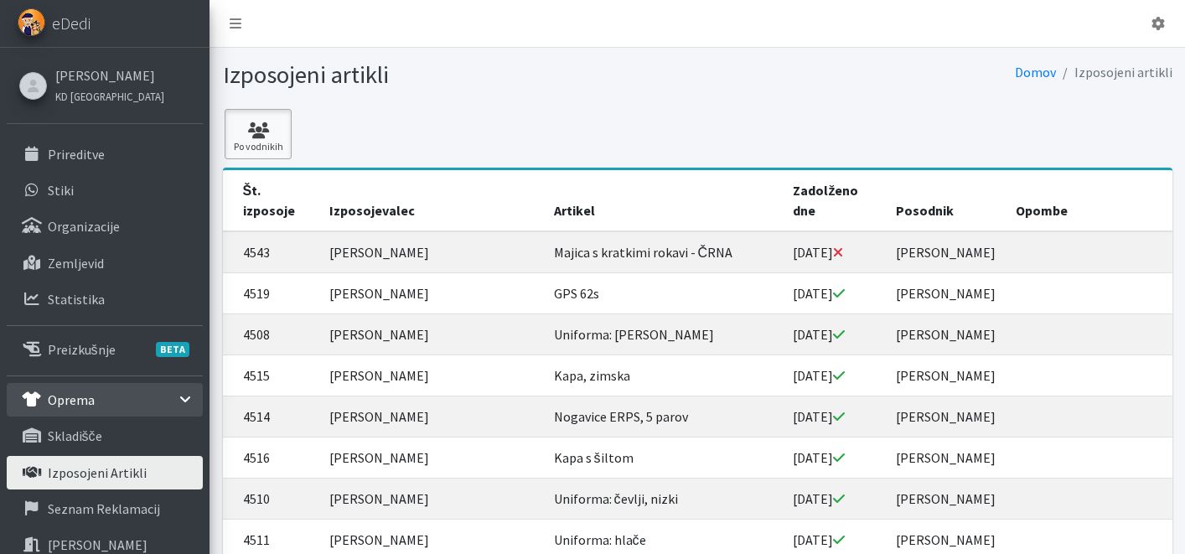
click at [248, 137] on icon at bounding box center [258, 130] width 57 height 17
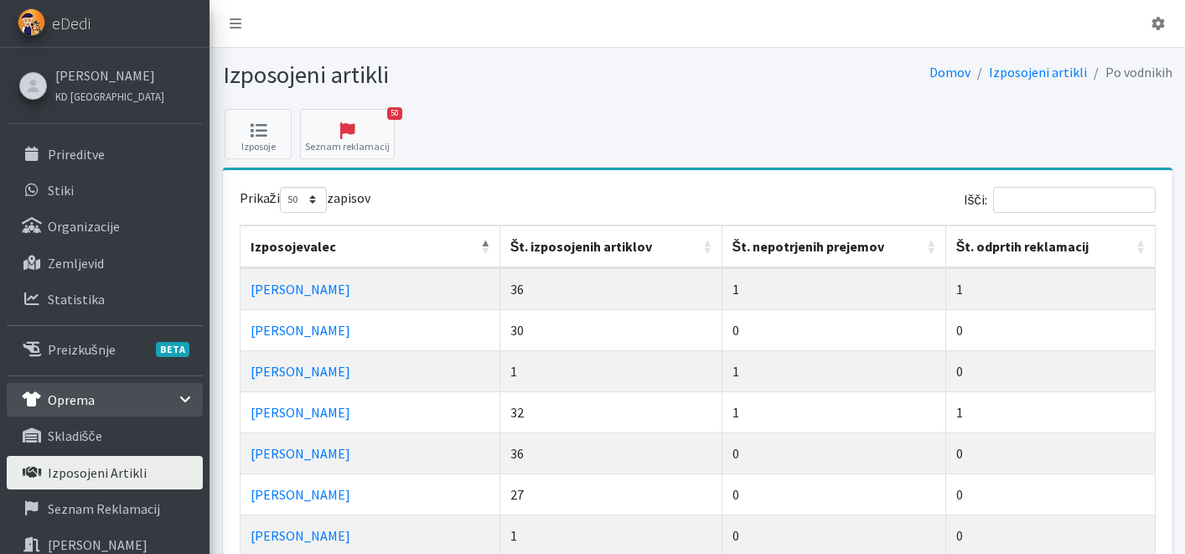
select select "50"
click at [283, 291] on link "[PERSON_NAME]" at bounding box center [301, 289] width 100 height 17
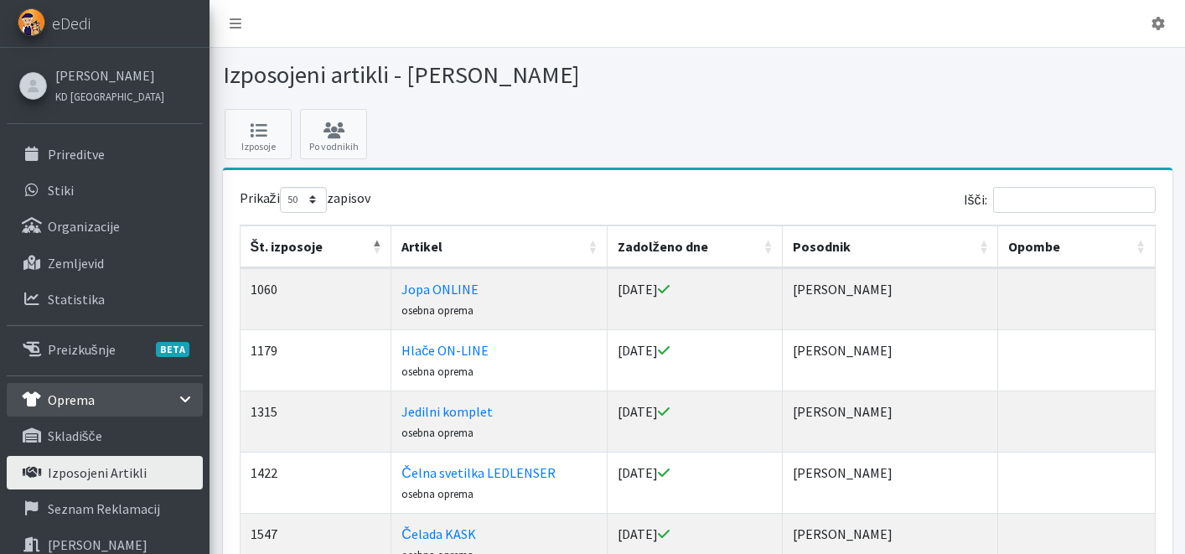
select select "50"
click at [82, 77] on link "[PERSON_NAME]" at bounding box center [109, 75] width 109 height 20
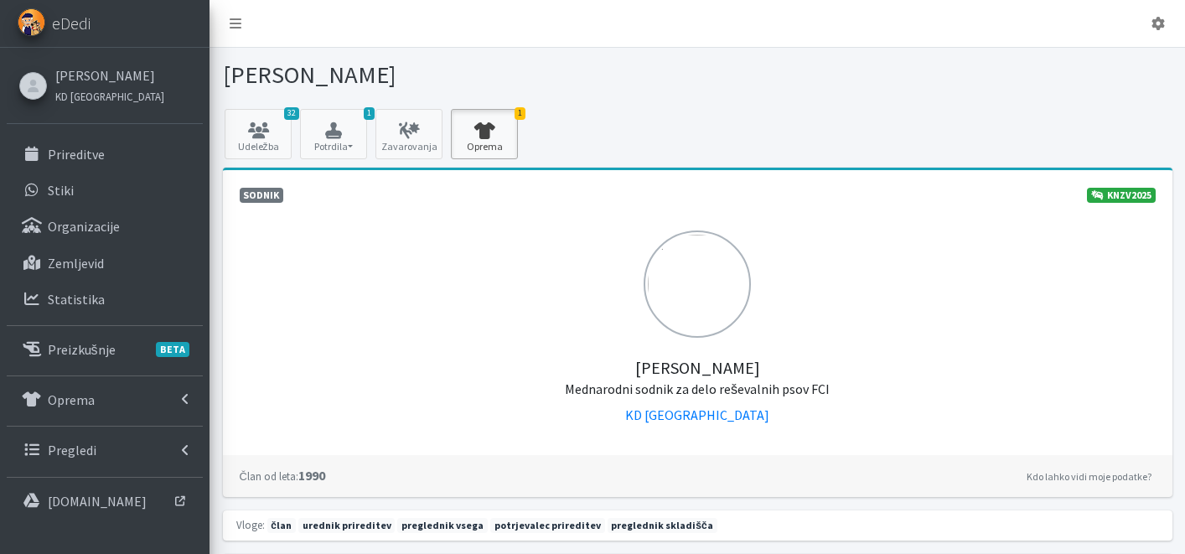
click at [489, 127] on icon at bounding box center [484, 130] width 57 height 17
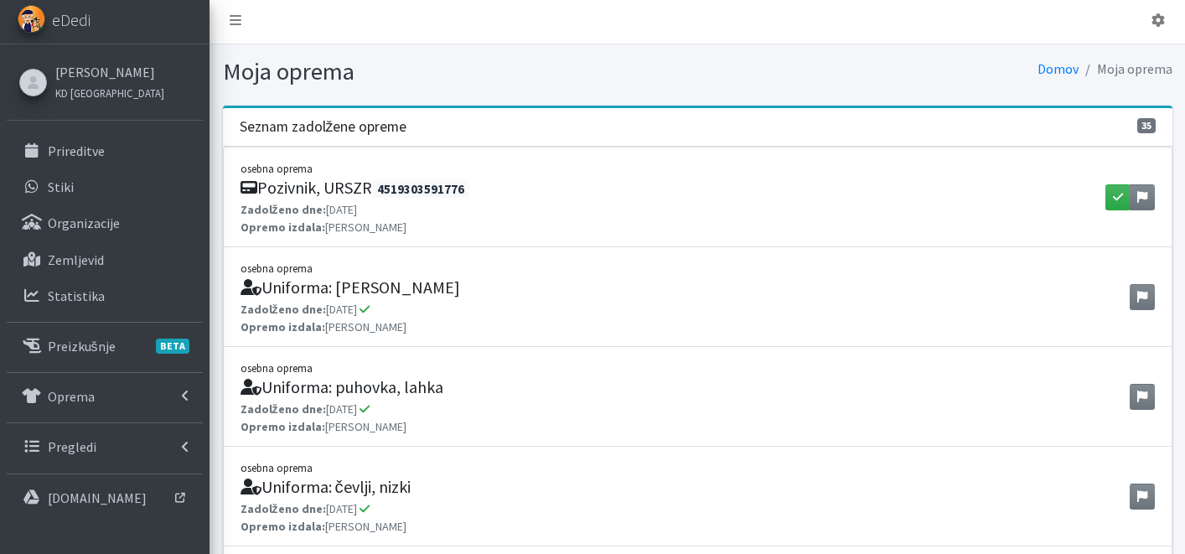
scroll to position [7, 0]
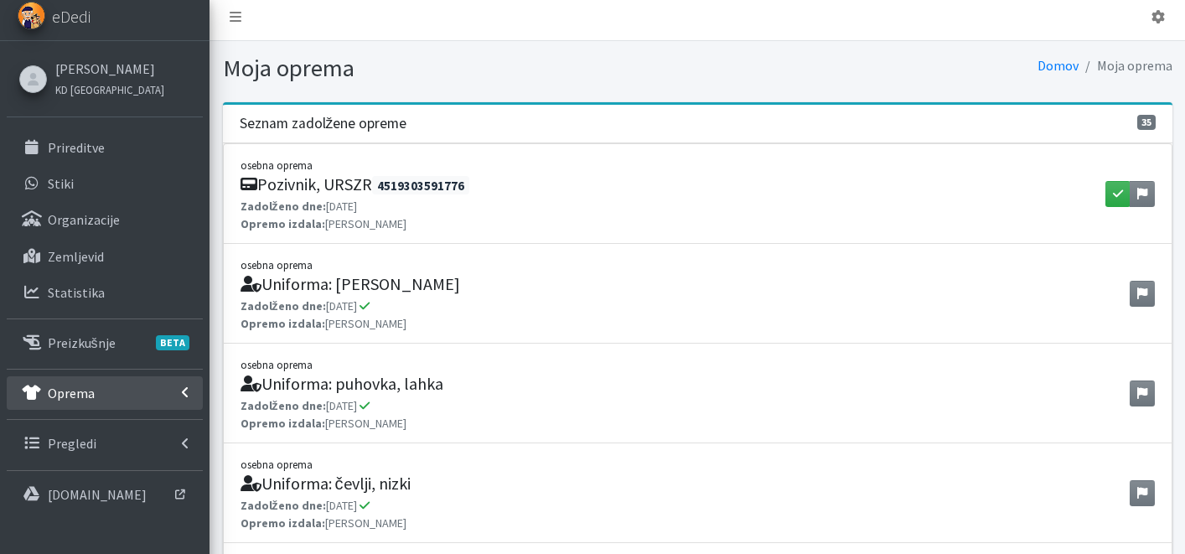
click at [77, 395] on p "Oprema" at bounding box center [71, 393] width 47 height 17
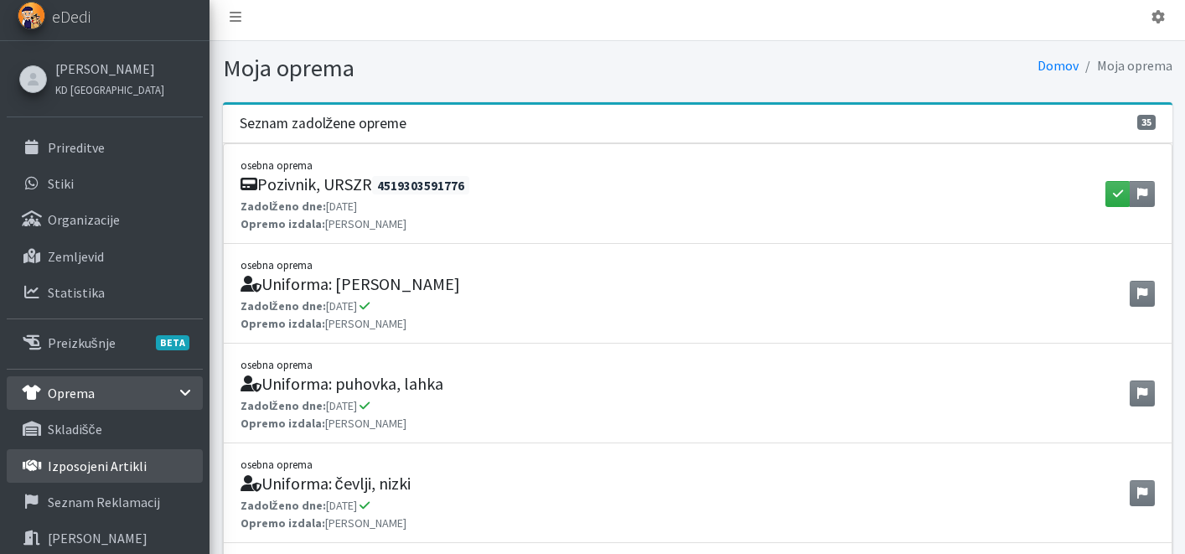
click at [149, 455] on link "Izposojeni artikli" at bounding box center [105, 466] width 196 height 34
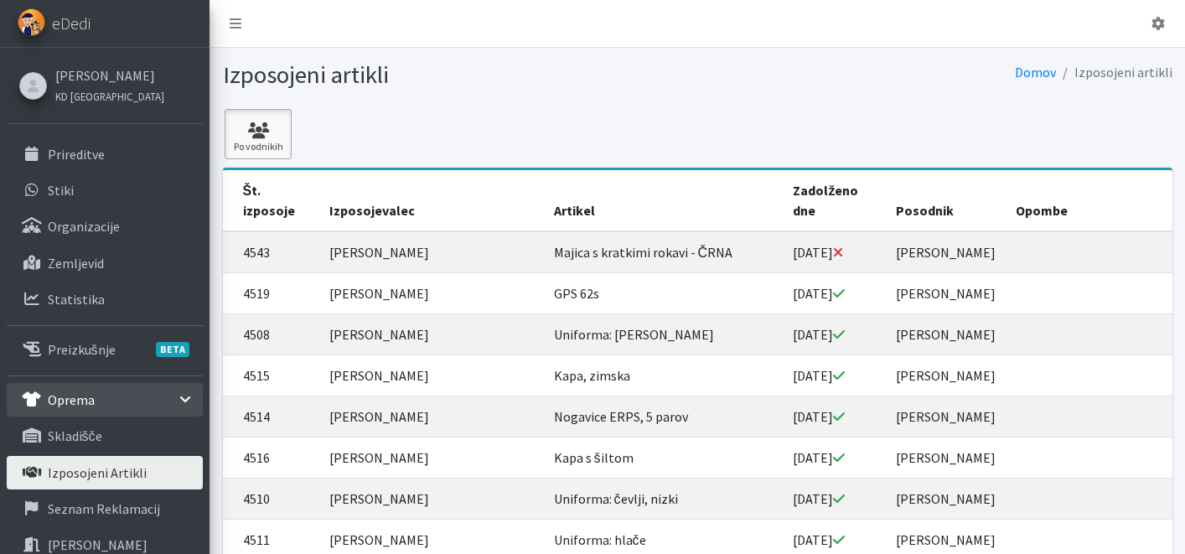
click at [261, 153] on link "Po vodnikih" at bounding box center [258, 134] width 67 height 50
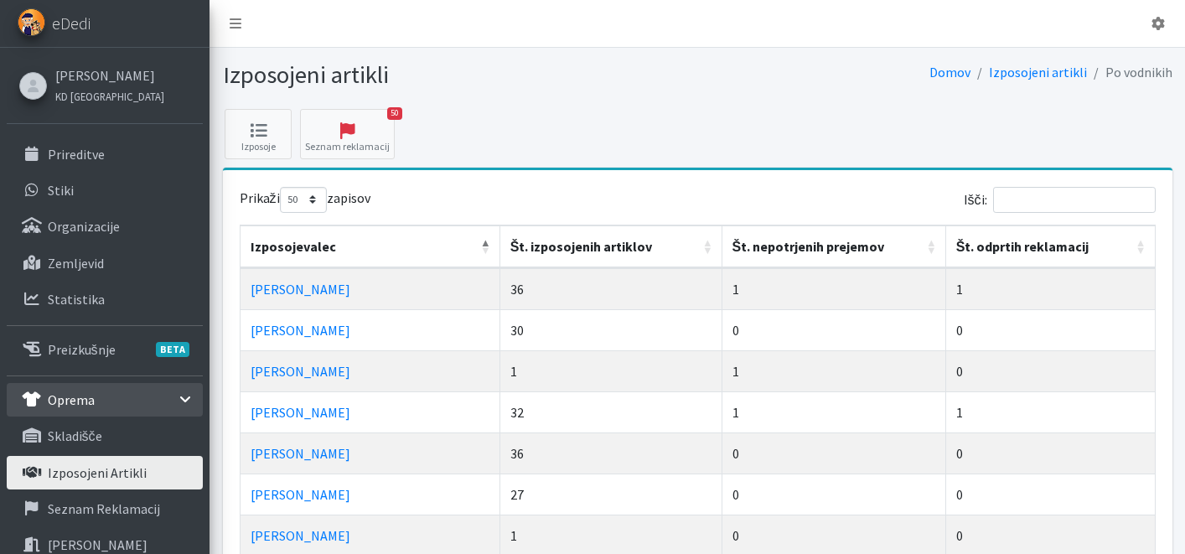
select select "50"
click at [346, 139] on link "50 Seznam reklamacij" at bounding box center [347, 134] width 95 height 50
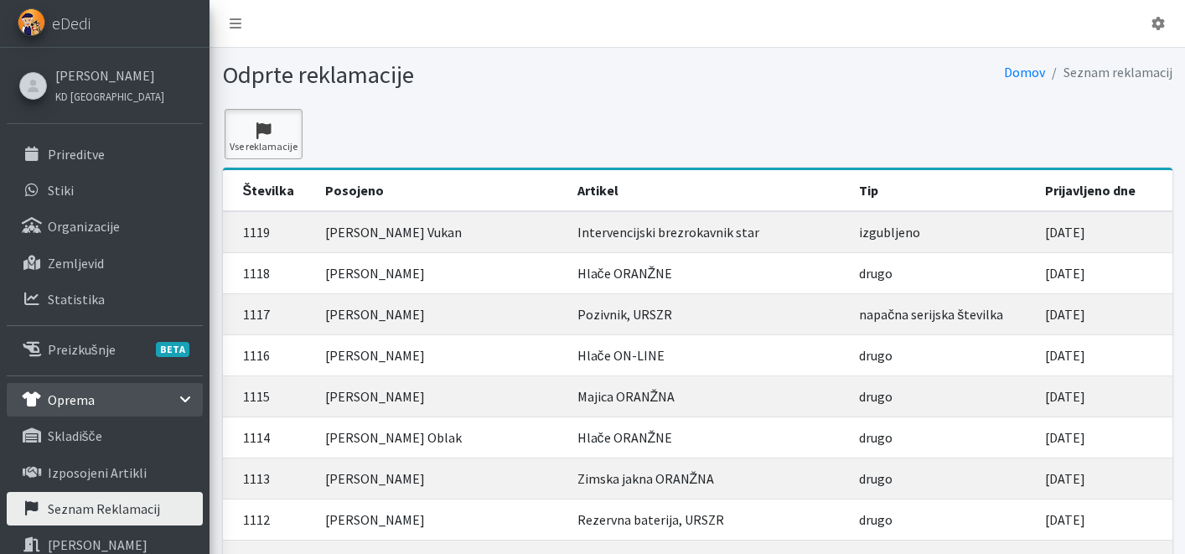
click at [258, 143] on link "Vse reklamacije" at bounding box center [264, 134] width 78 height 50
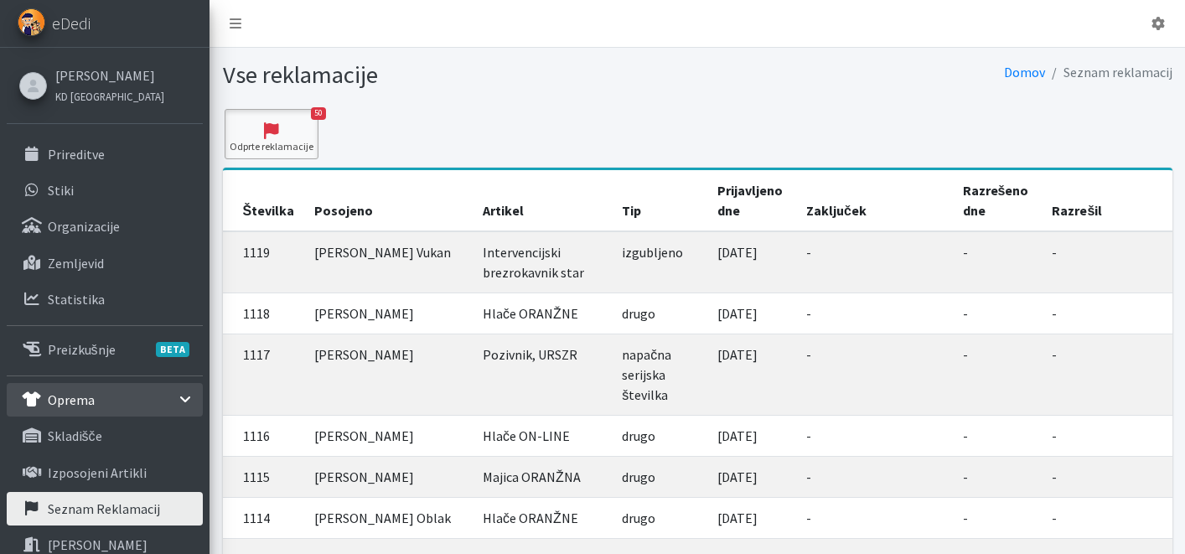
click at [266, 137] on icon at bounding box center [272, 130] width 84 height 17
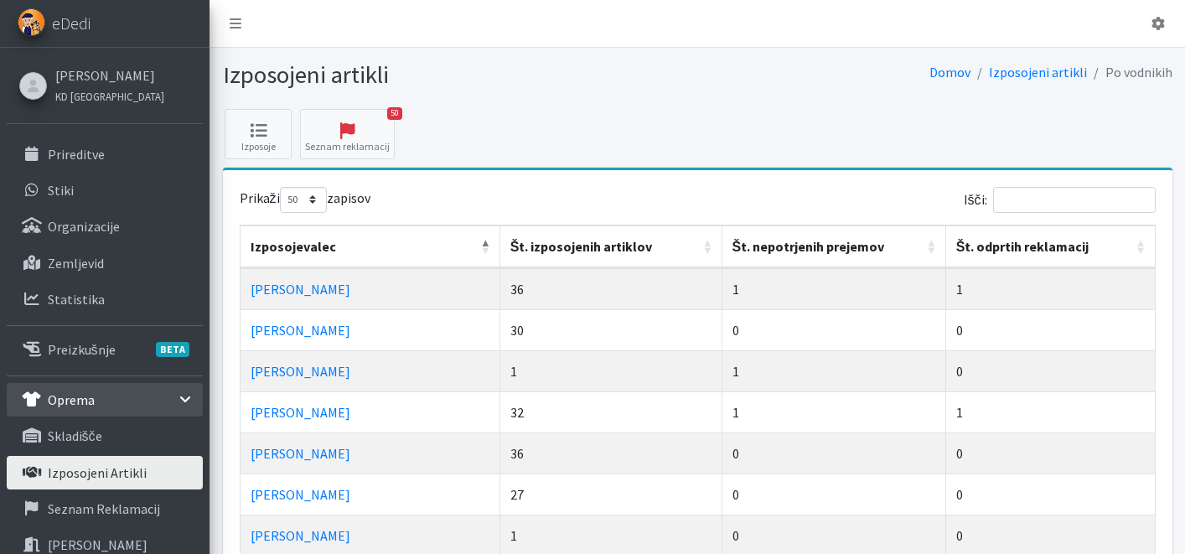
select select "50"
click at [701, 242] on th "Št. izposojenih artiklov" at bounding box center [611, 246] width 222 height 43
drag, startPoint x: 706, startPoint y: 241, endPoint x: 647, endPoint y: 262, distance: 62.6
click at [705, 241] on th "Št. izposojenih artiklov" at bounding box center [611, 246] width 222 height 43
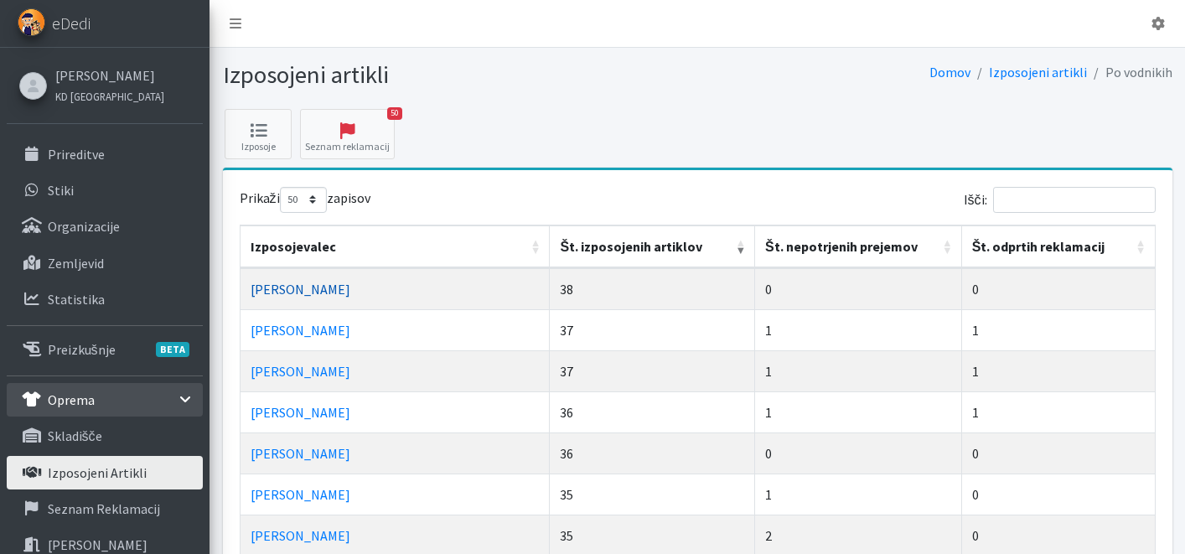
click at [296, 296] on link "Blaž Verbič" at bounding box center [301, 289] width 100 height 17
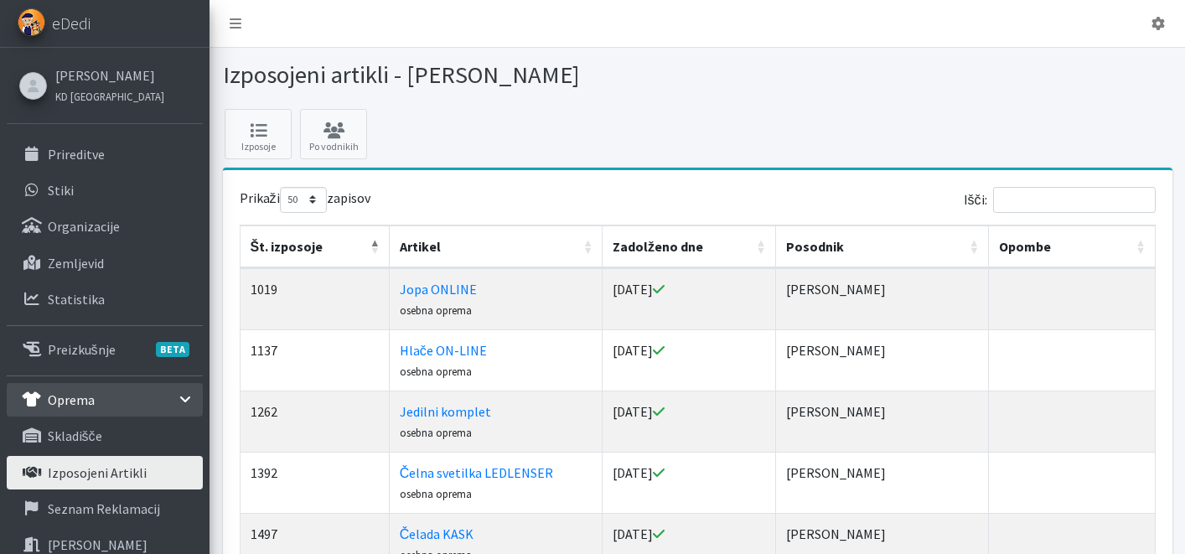
select select "50"
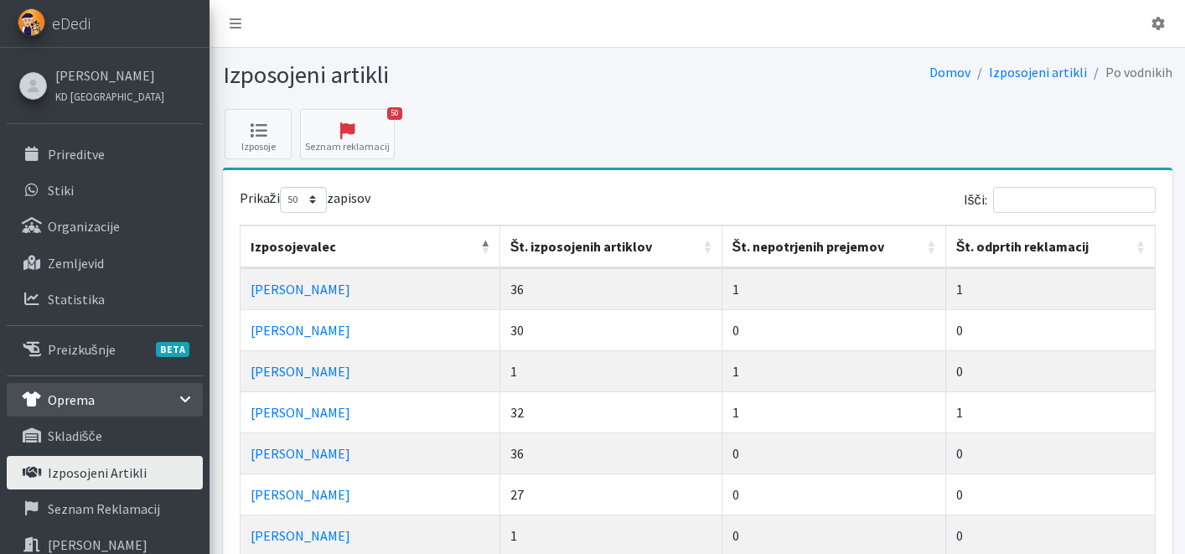
select select "50"
click at [930, 248] on th "Št. nepotrjenih prejemov" at bounding box center [834, 246] width 224 height 43
click at [929, 240] on th "Št. nepotrjenih prejemov" at bounding box center [834, 246] width 224 height 43
click at [298, 290] on link "Boštjan Krajnik" at bounding box center [301, 289] width 100 height 17
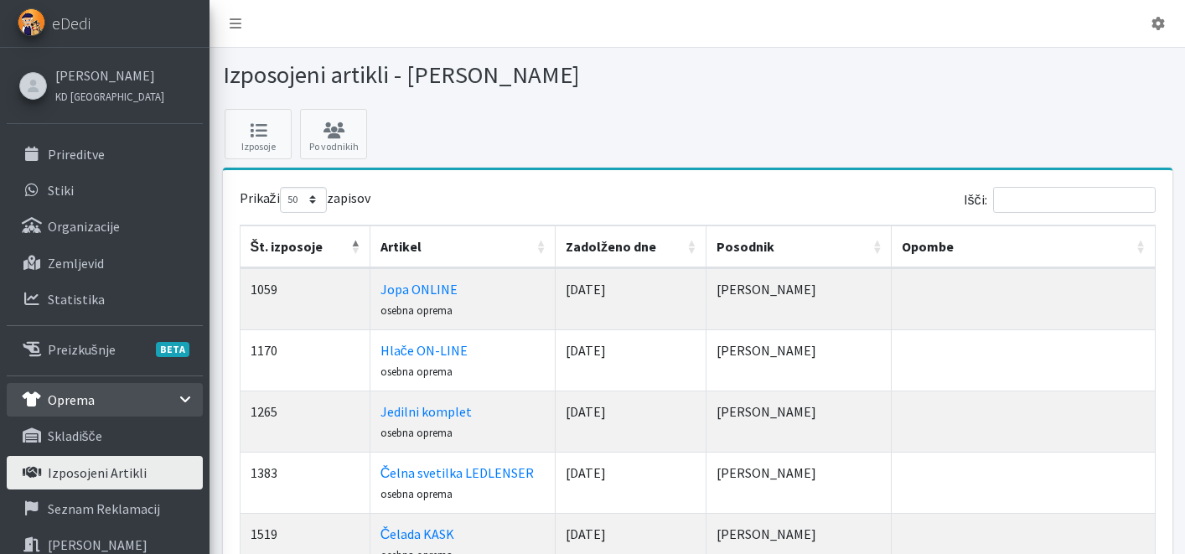
select select "50"
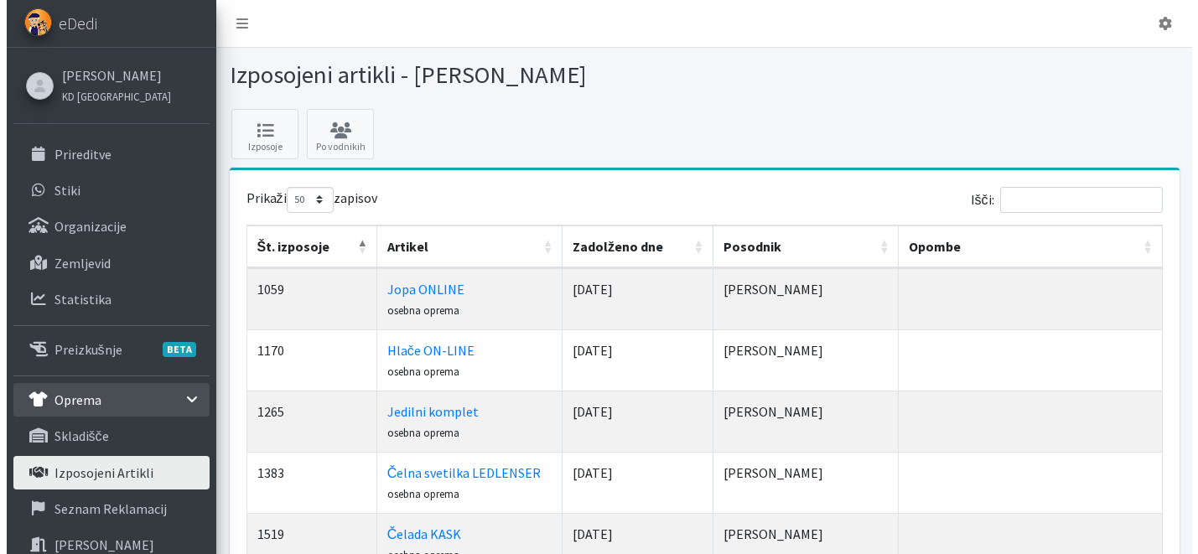
scroll to position [3, 0]
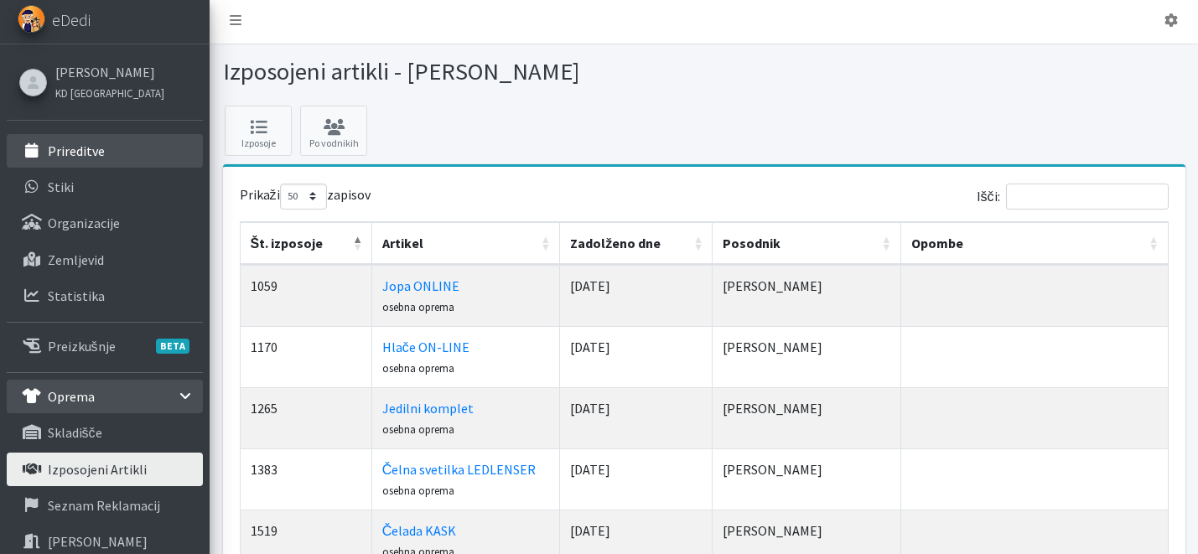
click at [100, 163] on link "Prireditve" at bounding box center [105, 151] width 196 height 34
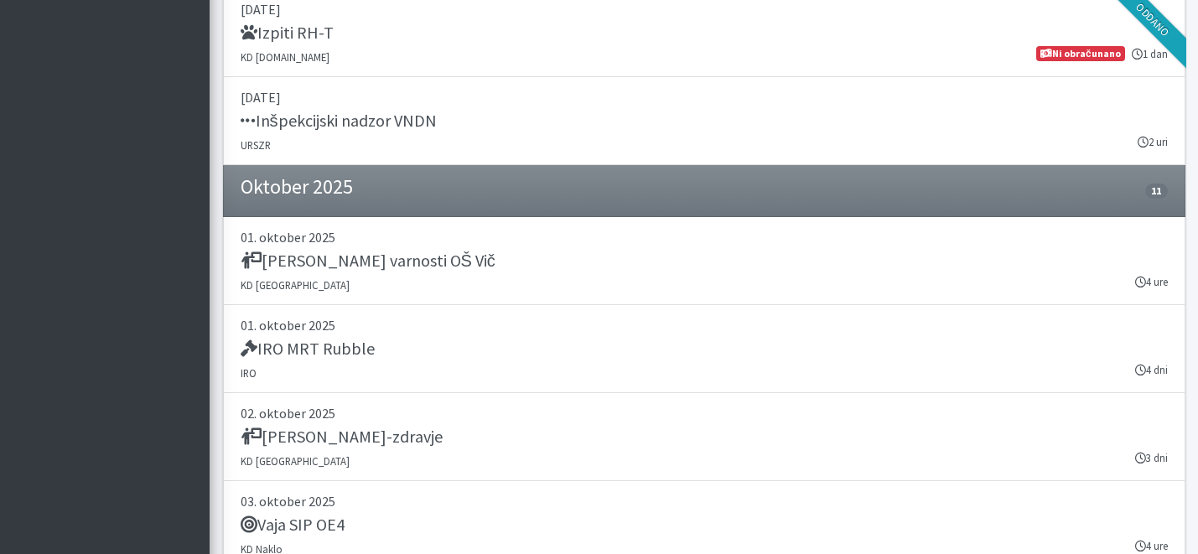
scroll to position [3325, 0]
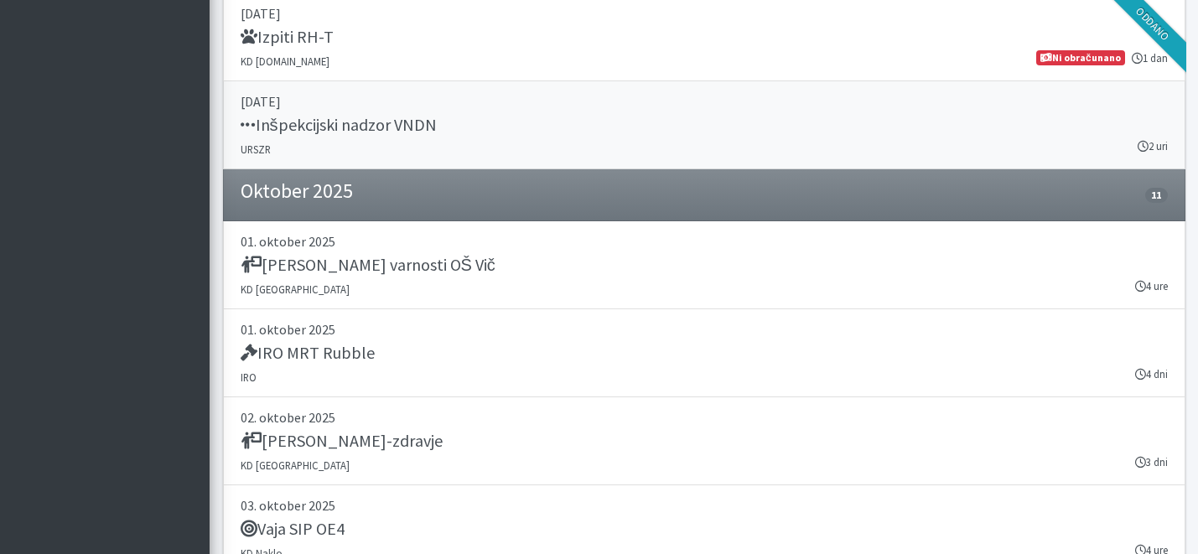
click at [365, 140] on link "30. september 2025 Inšpekcijski nadzor VNDN URSZR 2 uri" at bounding box center [704, 125] width 962 height 88
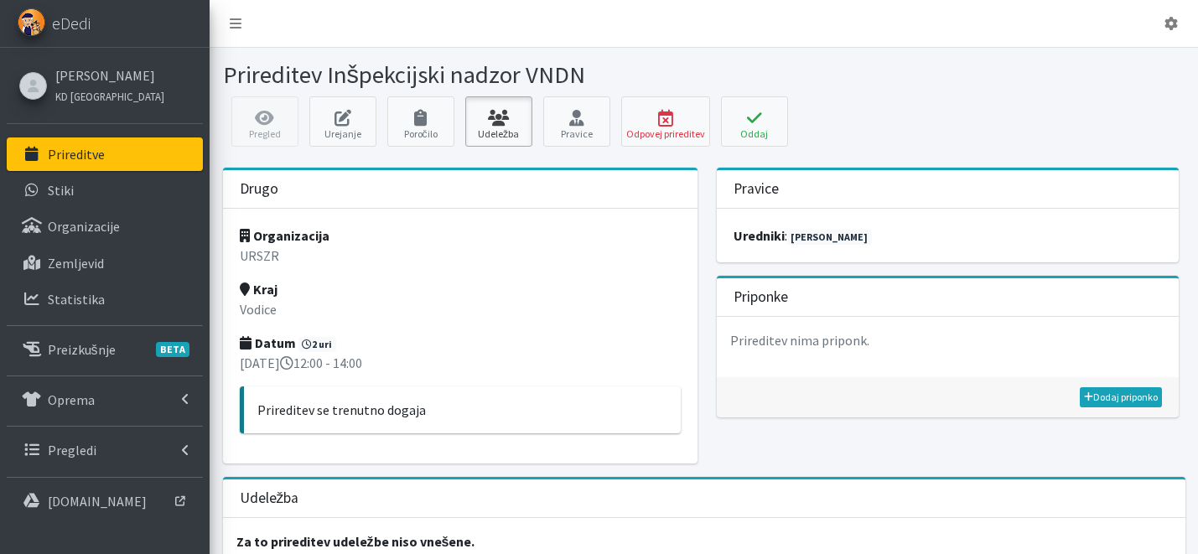
click at [511, 123] on icon at bounding box center [498, 118] width 57 height 17
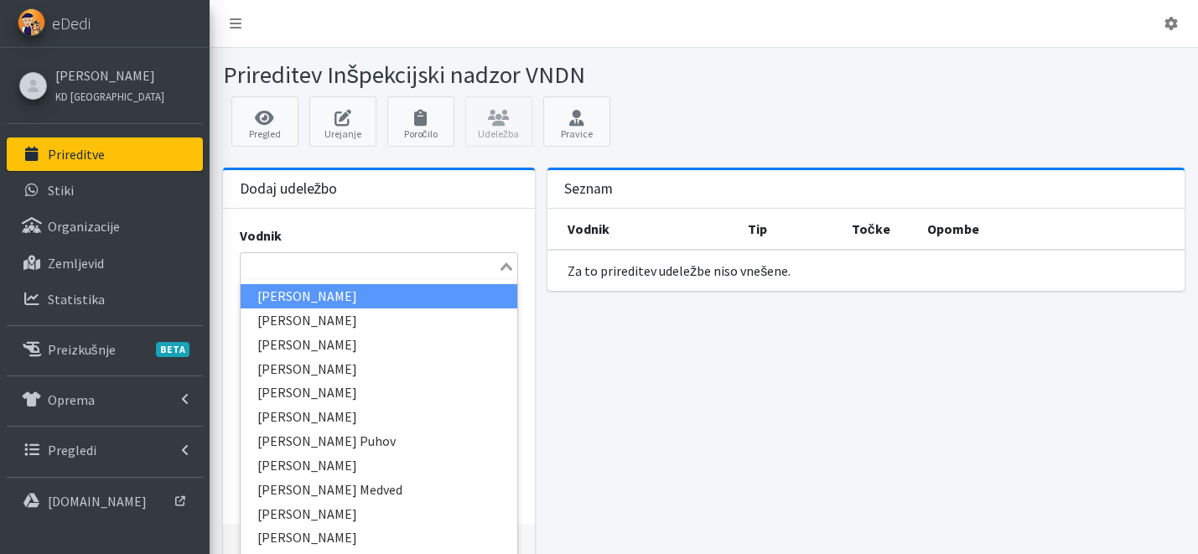
click at [337, 275] on input "Search for option" at bounding box center [369, 266] width 255 height 20
type input "maja"
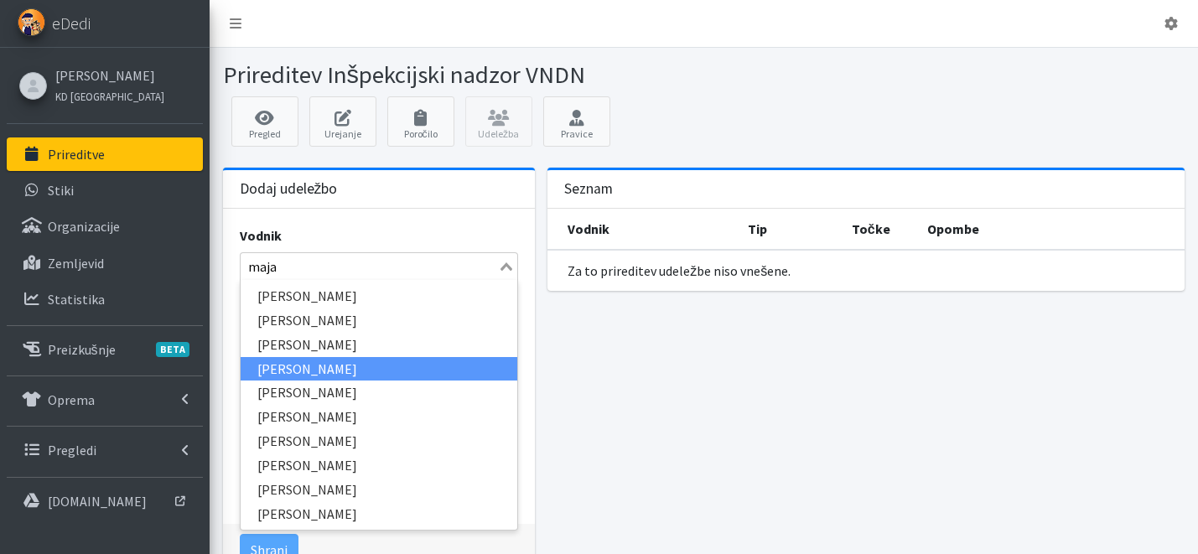
click at [360, 364] on li "[PERSON_NAME]" at bounding box center [379, 369] width 277 height 24
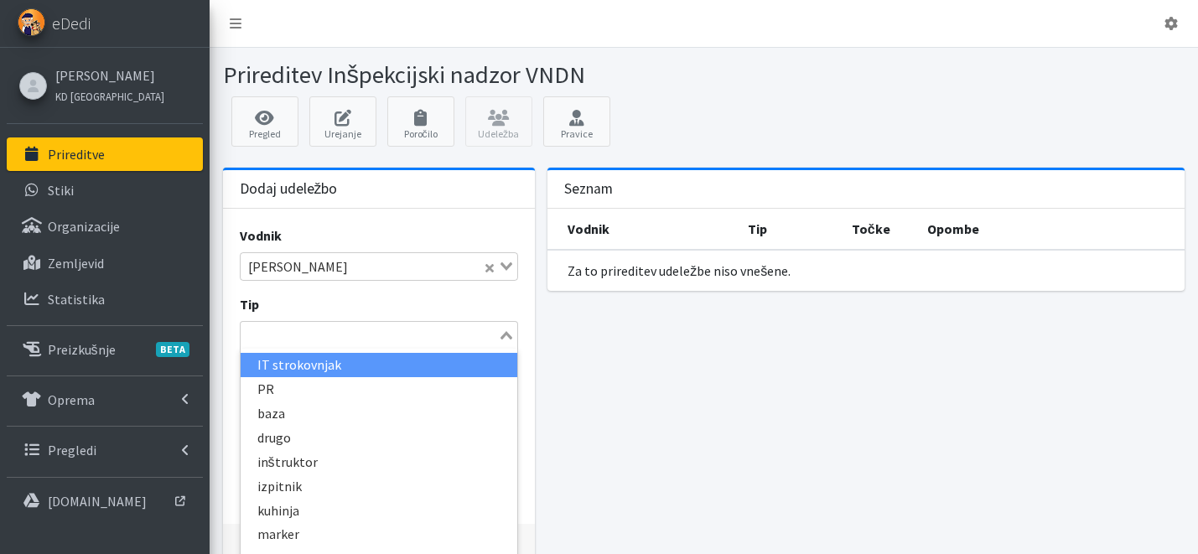
click at [310, 337] on input "Search for option" at bounding box center [369, 335] width 255 height 20
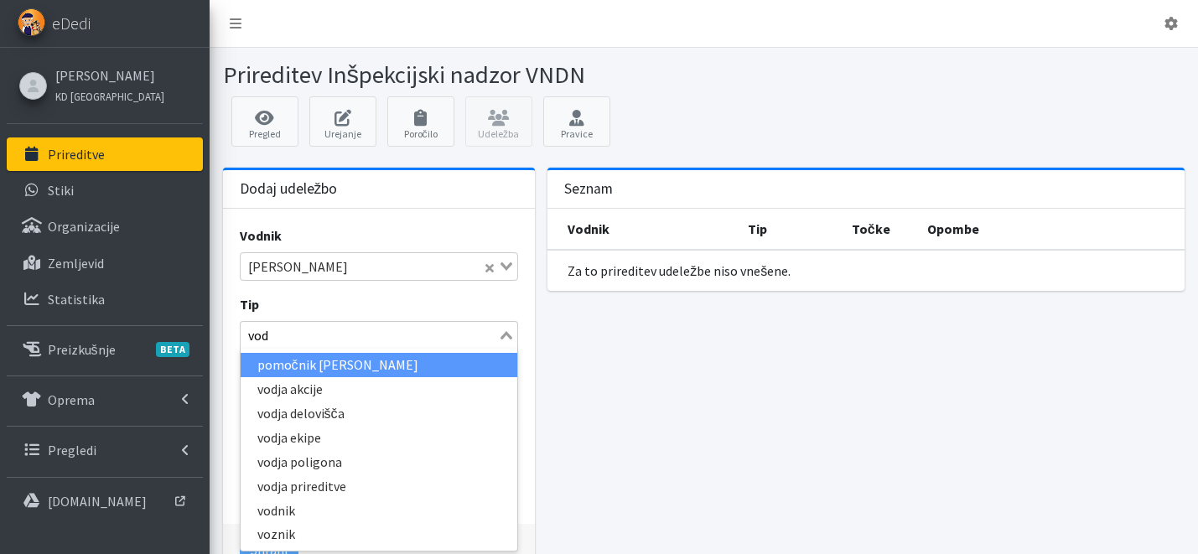
type input "vodn"
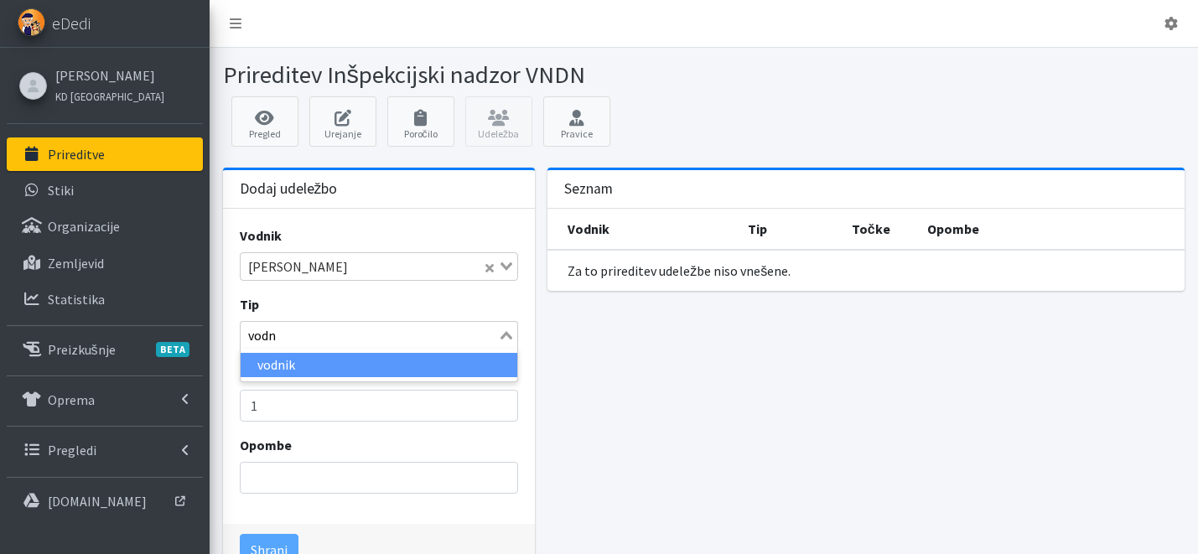
click at [316, 370] on li "vodnik" at bounding box center [379, 365] width 277 height 24
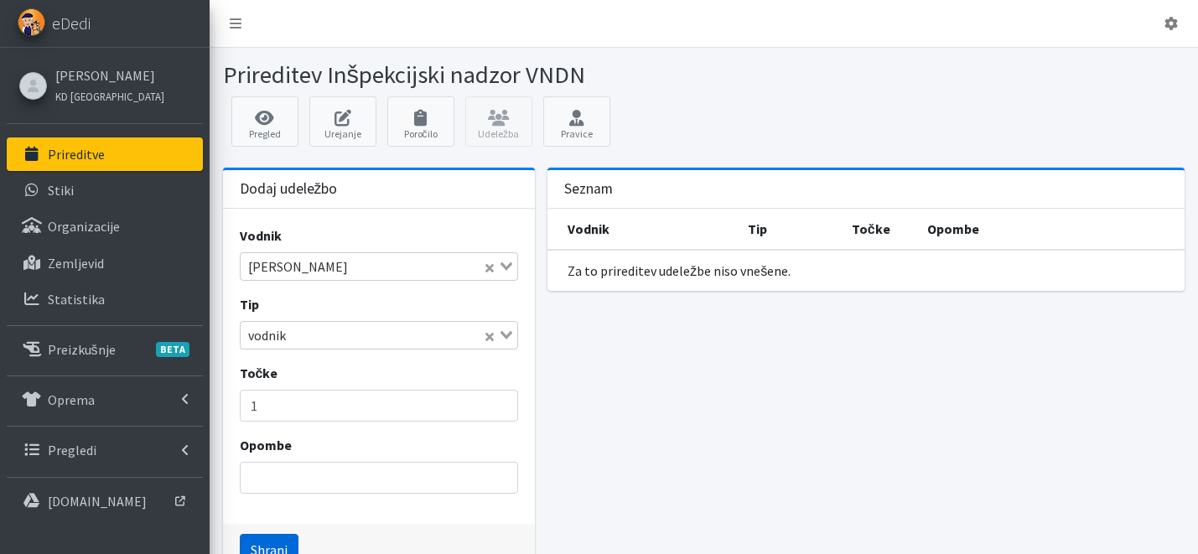
click at [277, 550] on button "Shrani" at bounding box center [269, 550] width 59 height 32
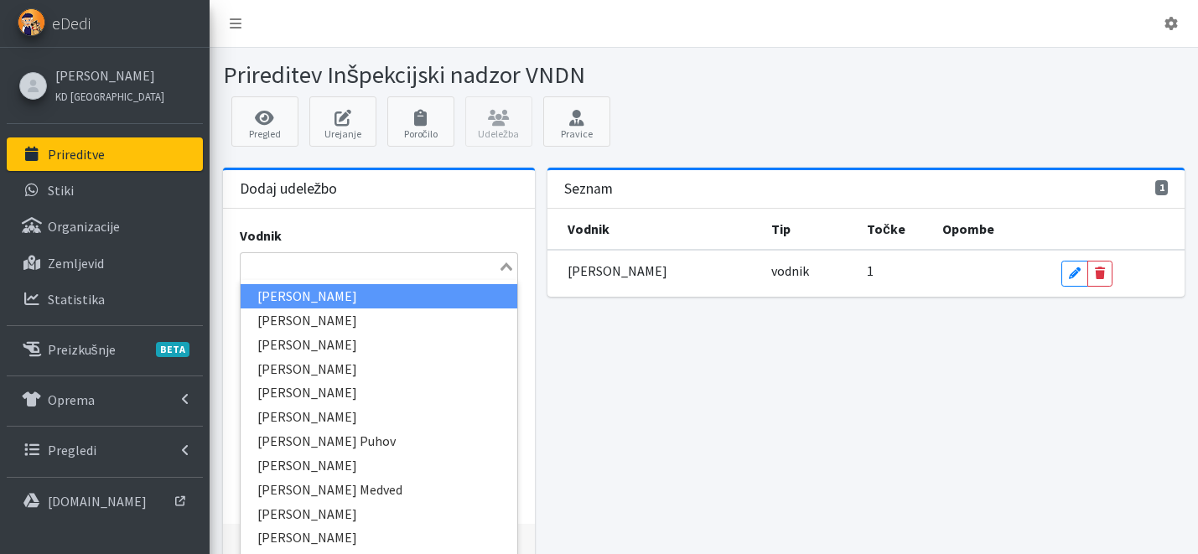
click at [280, 269] on input "Search for option" at bounding box center [369, 266] width 255 height 20
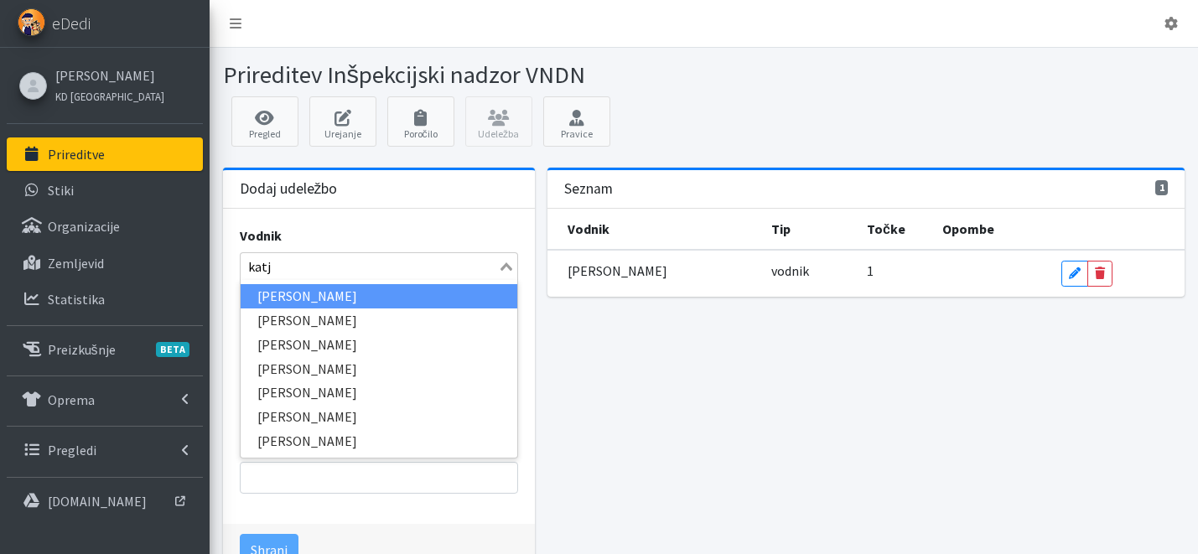
type input "katja"
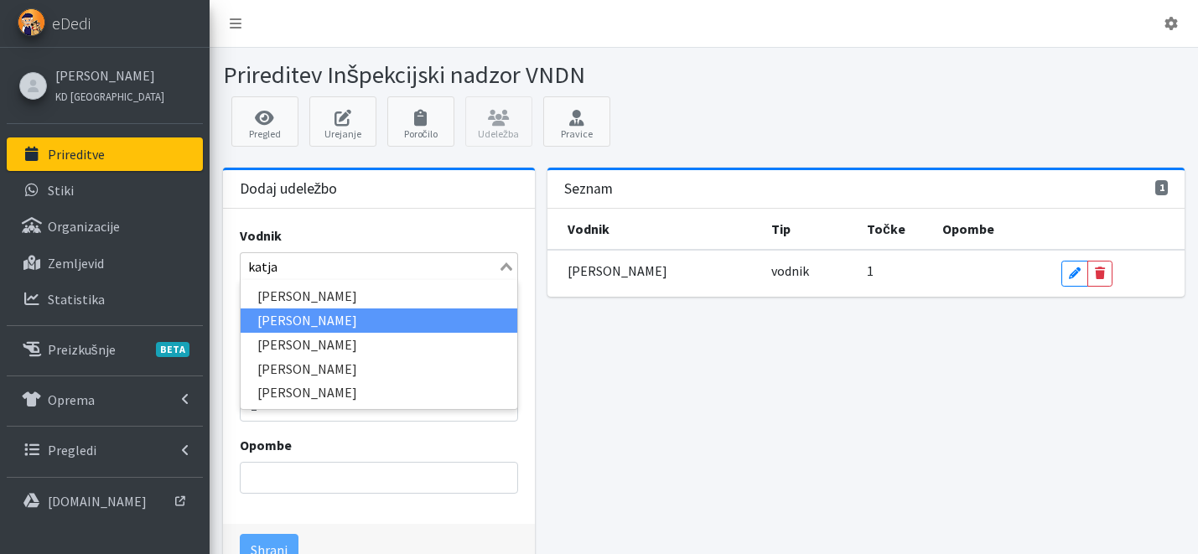
click at [314, 316] on li "[PERSON_NAME]" at bounding box center [379, 320] width 277 height 24
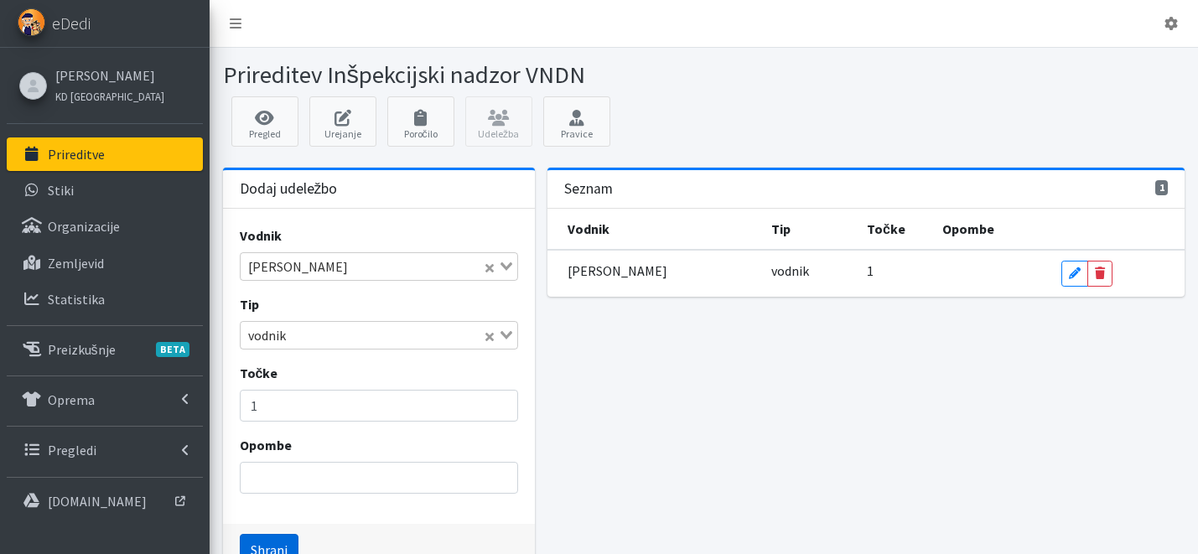
click at [277, 546] on button "Shrani" at bounding box center [269, 550] width 59 height 32
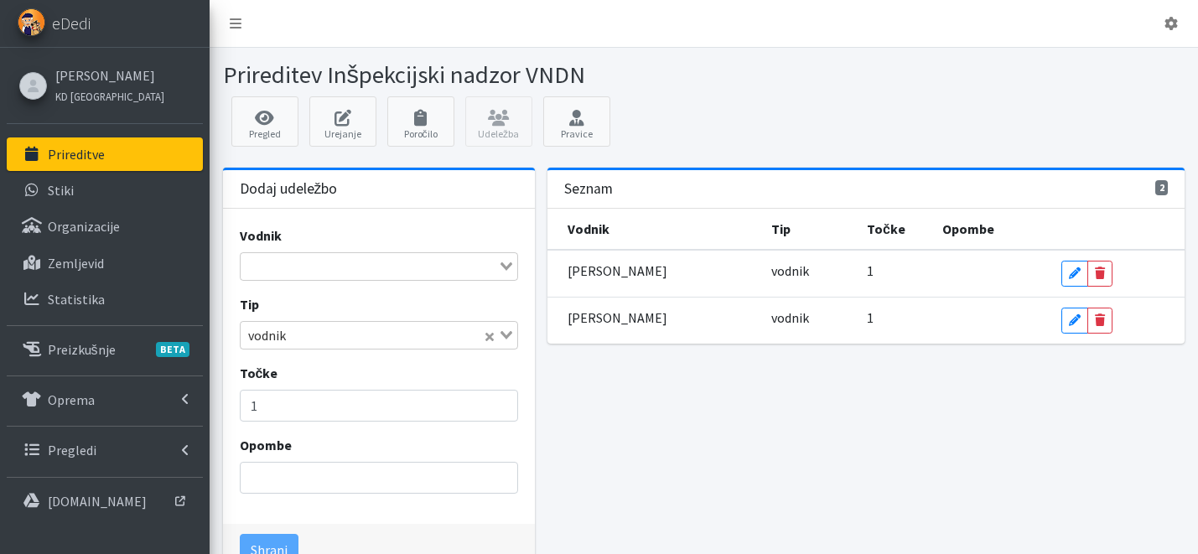
click at [102, 151] on p "Prireditve" at bounding box center [76, 154] width 57 height 17
